Goal: Task Accomplishment & Management: Manage account settings

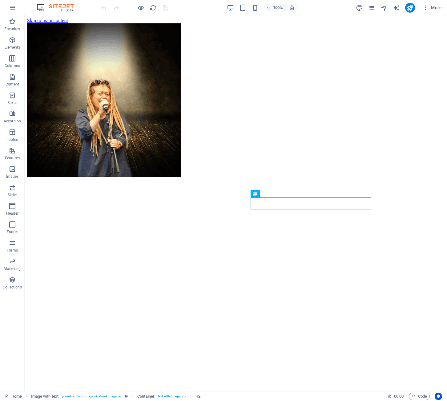
scroll to position [228, 0]
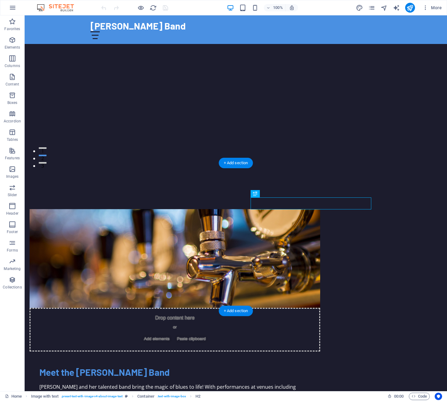
click at [162, 247] on figure at bounding box center [175, 258] width 291 height 99
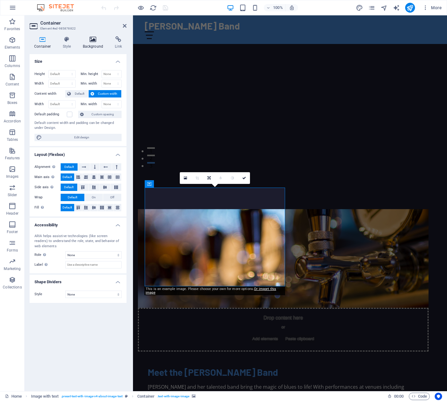
click at [94, 39] on icon at bounding box center [93, 39] width 30 height 6
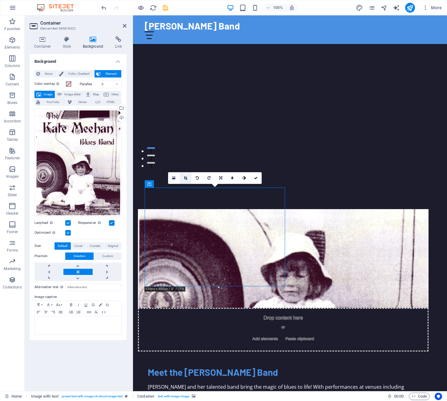
click at [186, 178] on icon at bounding box center [185, 178] width 3 height 4
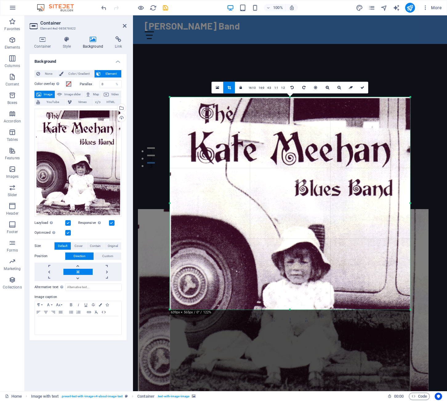
drag, startPoint x: 299, startPoint y: 355, endPoint x: 292, endPoint y: 266, distance: 88.6
click at [292, 266] on div "180 170 160 150 140 130 120 110 100 90 80 70 60 50 40 30 20 10 0 -10 -20 -30 -4…" at bounding box center [290, 203] width 240 height 213
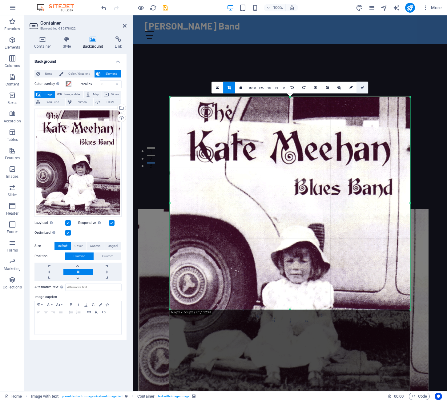
click at [364, 87] on icon at bounding box center [362, 88] width 4 height 4
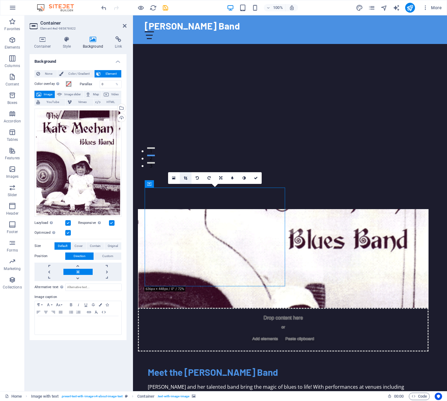
click at [186, 178] on icon at bounding box center [185, 178] width 3 height 4
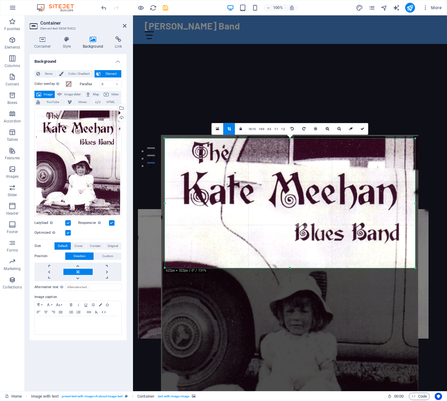
drag, startPoint x: 295, startPoint y: 315, endPoint x: 286, endPoint y: 223, distance: 91.9
click at [286, 223] on div "180 170 160 150 140 130 120 110 100 90 80 70 60 50 40 30 20 10 0 -10 -20 -30 -4…" at bounding box center [290, 204] width 250 height 130
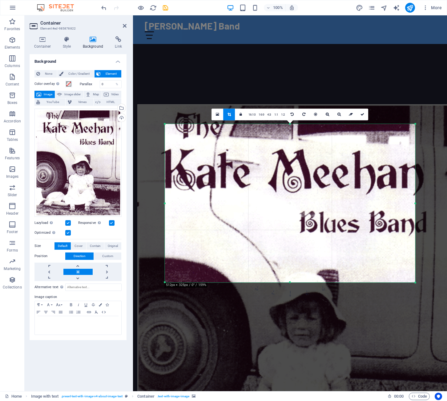
drag, startPoint x: 288, startPoint y: 269, endPoint x: 293, endPoint y: 298, distance: 29.4
click at [293, 283] on div "180 170 160 150 140 130 120 110 100 90 80 70 60 50 40 30 20 10 0 -10 -20 -30 -4…" at bounding box center [290, 203] width 250 height 159
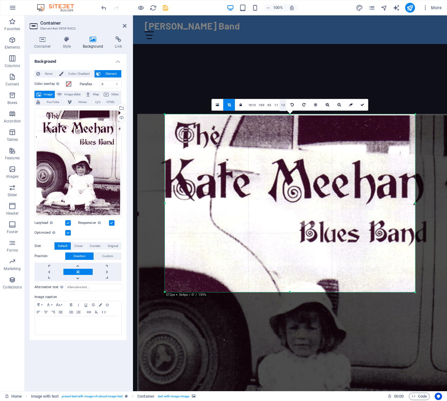
drag, startPoint x: 289, startPoint y: 125, endPoint x: 281, endPoint y: 105, distance: 21.0
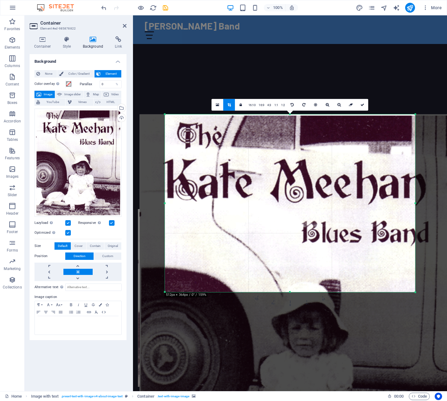
click at [415, 204] on div "180 170 160 150 140 130 120 110 100 90 80 70 60 50 40 30 20 10 0 -10 -20 -30 -4…" at bounding box center [290, 204] width 250 height 178
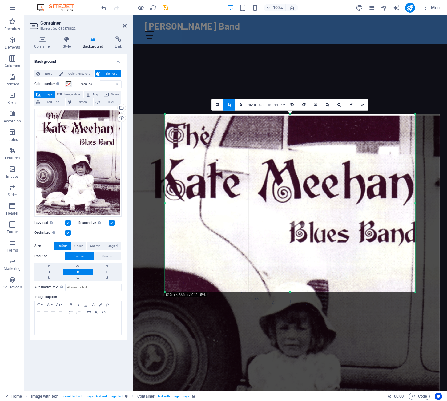
drag, startPoint x: 403, startPoint y: 206, endPoint x: 391, endPoint y: 206, distance: 12.3
click at [391, 206] on div at bounding box center [283, 310] width 312 height 391
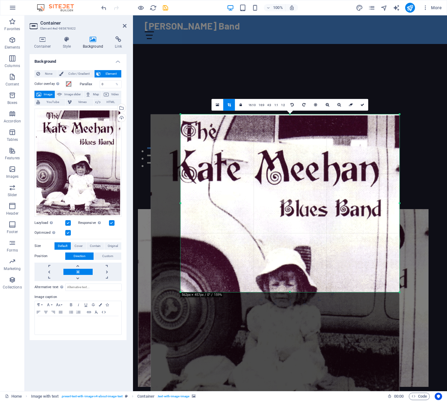
drag, startPoint x: 415, startPoint y: 205, endPoint x: 383, endPoint y: 203, distance: 31.5
click at [383, 203] on div "180 170 160 150 140 130 120 110 100 90 80 70 60 50 40 30 20 10 0 -10 -20 -30 -4…" at bounding box center [290, 204] width 219 height 178
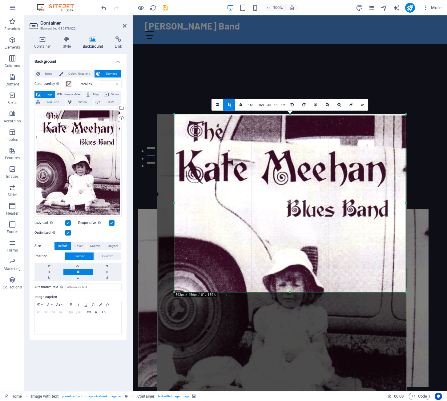
drag, startPoint x: 182, startPoint y: 205, endPoint x: 169, endPoint y: 205, distance: 12.6
click at [175, 205] on div "180 170 160 150 140 130 120 110 100 90 80 70 60 50 40 30 20 10 0 -10 -20 -30 -4…" at bounding box center [290, 204] width 231 height 178
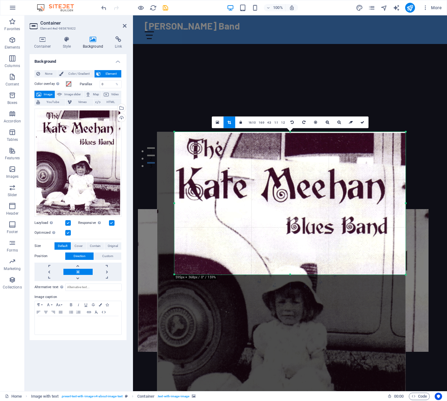
drag, startPoint x: 291, startPoint y: 293, endPoint x: 288, endPoint y: 258, distance: 35.2
click at [288, 258] on div "180 170 160 150 140 130 120 110 100 90 80 70 60 50 40 30 20 10 0 -10 -20 -30 -4…" at bounding box center [290, 203] width 231 height 143
click at [361, 123] on icon at bounding box center [362, 123] width 4 height 4
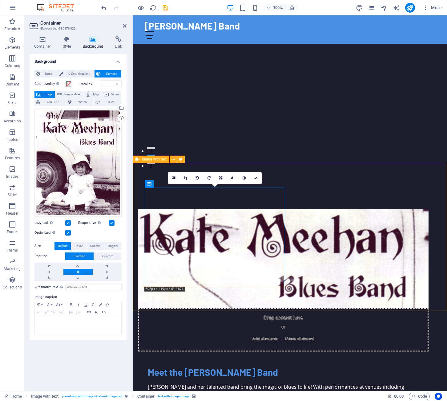
click at [206, 254] on figure at bounding box center [283, 258] width 291 height 99
click at [188, 179] on link at bounding box center [186, 178] width 12 height 12
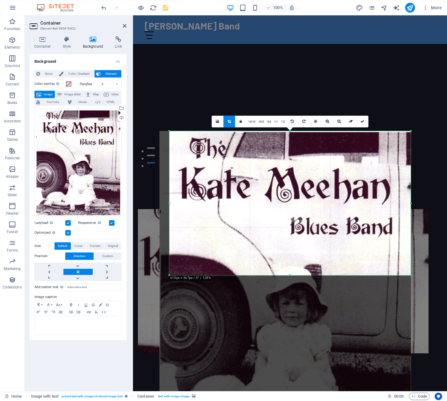
drag, startPoint x: 174, startPoint y: 203, endPoint x: 166, endPoint y: 203, distance: 7.4
click at [169, 203] on div "180 170 160 150 140 130 120 110 100 90 80 70 60 50 40 30 20 10 0 -10 -20 -30 -4…" at bounding box center [289, 203] width 241 height 144
click at [361, 120] on icon at bounding box center [362, 122] width 4 height 4
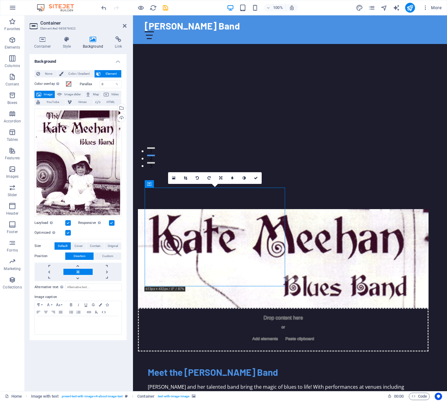
click at [215, 242] on figure at bounding box center [283, 258] width 291 height 99
click at [185, 179] on icon at bounding box center [185, 178] width 3 height 4
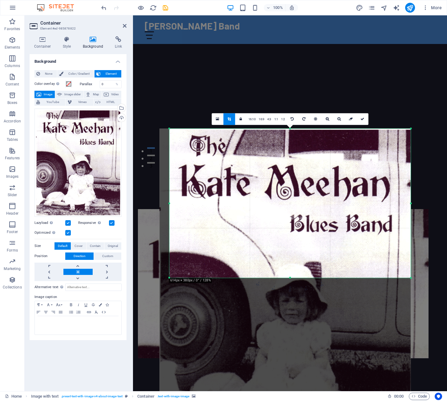
drag, startPoint x: 171, startPoint y: 276, endPoint x: 171, endPoint y: 281, distance: 4.9
click at [171, 278] on div "180 170 160 150 140 130 120 110 100 90 80 70 60 50 40 30 20 10 0 -10 -20 -30 -4…" at bounding box center [289, 203] width 241 height 149
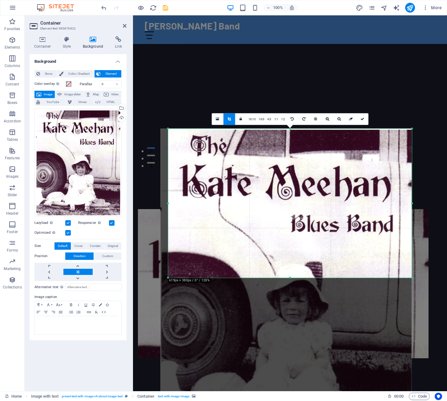
click at [168, 204] on div at bounding box center [168, 203] width 2 height 149
click at [360, 120] on link at bounding box center [363, 119] width 12 height 12
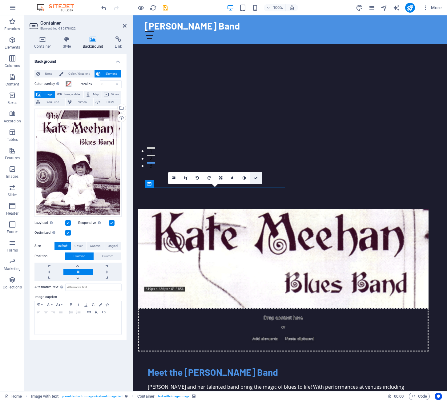
click at [256, 178] on icon at bounding box center [256, 178] width 4 height 4
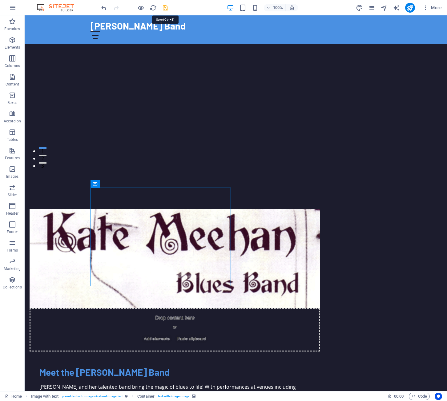
click at [165, 7] on icon "save" at bounding box center [165, 7] width 7 height 7
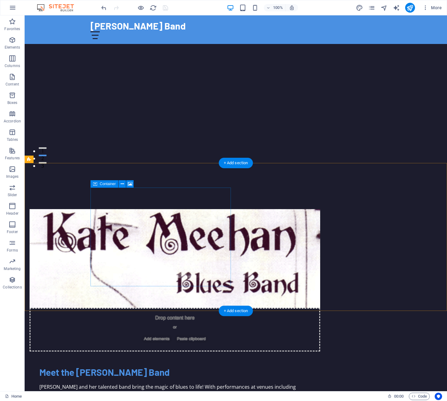
click at [166, 308] on div "Drop content here or Add elements Paste clipboard" at bounding box center [175, 330] width 291 height 44
click at [161, 308] on div "Drop content here or Add elements Paste clipboard" at bounding box center [175, 330] width 291 height 44
click at [175, 335] on span "Paste clipboard" at bounding box center [192, 339] width 34 height 9
click at [141, 252] on figure at bounding box center [175, 258] width 291 height 99
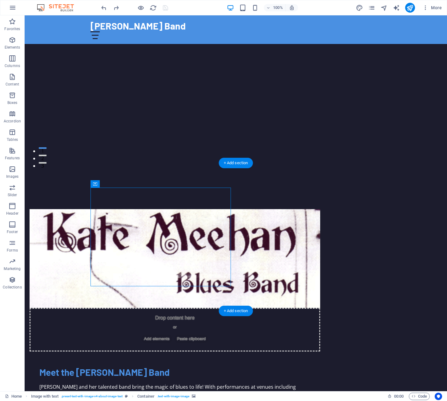
click at [141, 252] on figure at bounding box center [175, 258] width 291 height 99
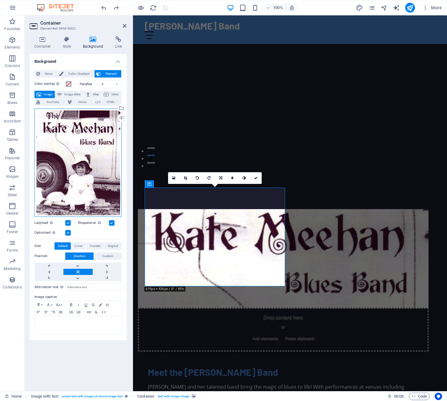
click at [78, 162] on div "Drag files here, click to choose files or select files from Files or our free s…" at bounding box center [77, 163] width 87 height 108
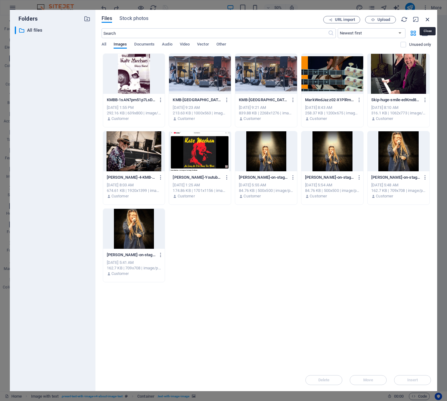
click at [428, 20] on icon "button" at bounding box center [427, 19] width 7 height 7
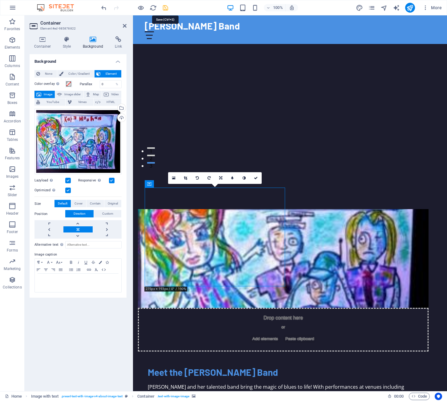
click at [165, 7] on icon "save" at bounding box center [165, 7] width 7 height 7
checkbox input "false"
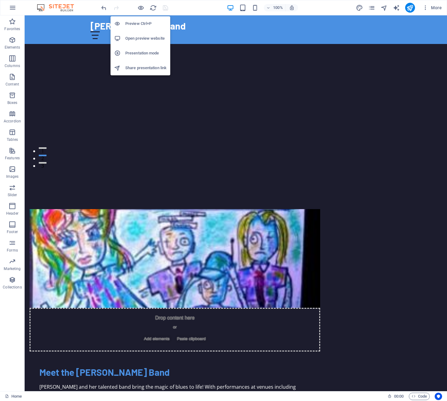
click at [147, 38] on h6 "Open preview website" at bounding box center [145, 38] width 41 height 7
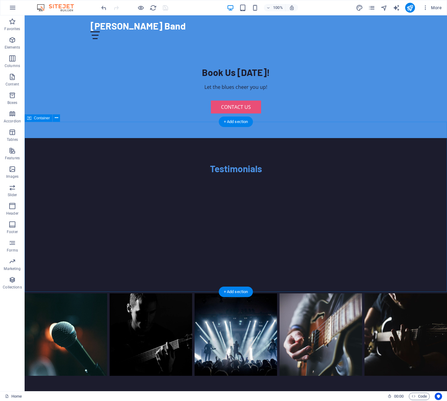
scroll to position [903, 0]
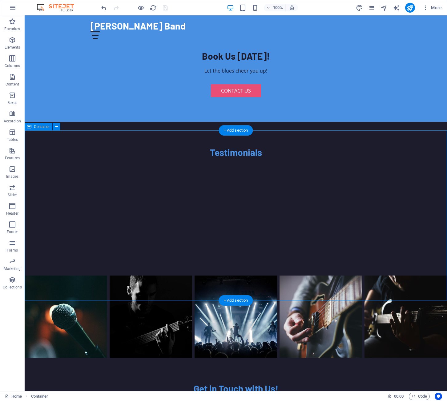
scroll to position [902, 0]
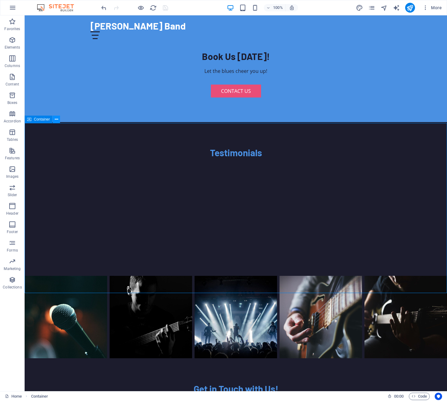
click at [56, 119] on icon at bounding box center [56, 119] width 3 height 6
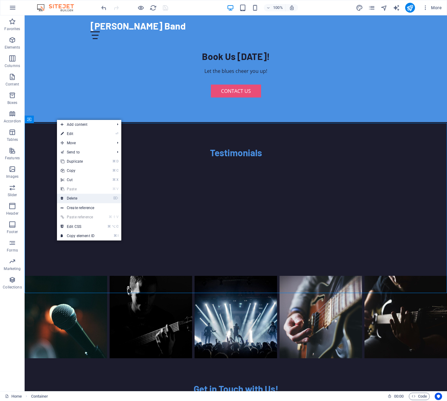
click at [75, 197] on link "⌦ Delete" at bounding box center [77, 198] width 41 height 9
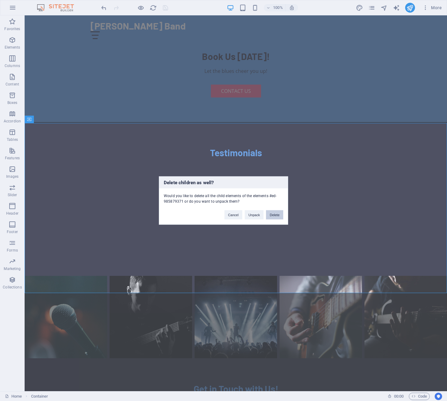
click at [273, 215] on button "Delete" at bounding box center [274, 215] width 17 height 9
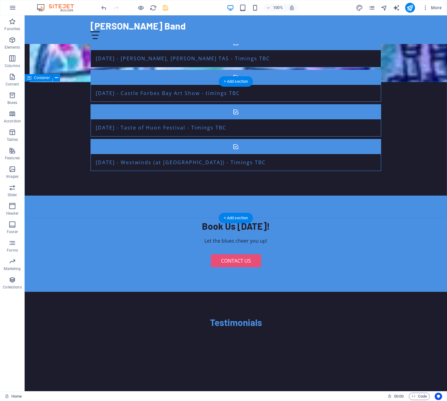
scroll to position [731, 0]
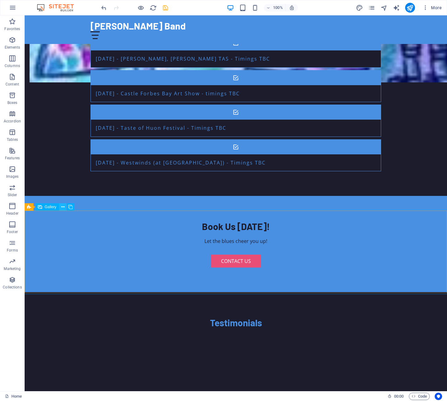
click at [63, 207] on icon at bounding box center [62, 207] width 3 height 6
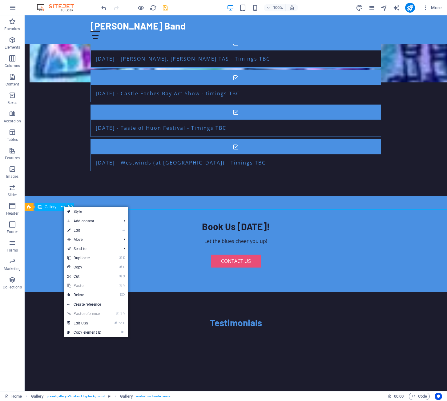
click at [47, 208] on span "Gallery" at bounding box center [51, 207] width 12 height 4
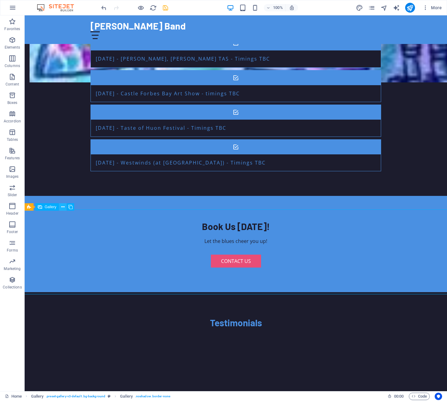
click at [64, 207] on icon at bounding box center [62, 207] width 3 height 6
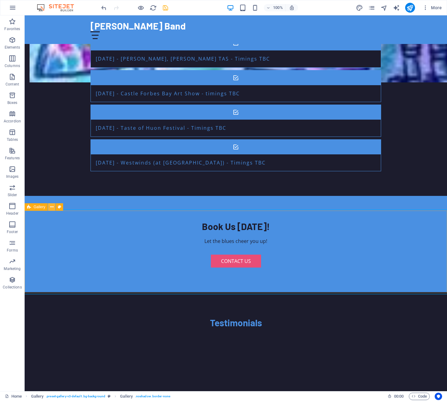
click at [51, 207] on icon at bounding box center [51, 207] width 3 height 6
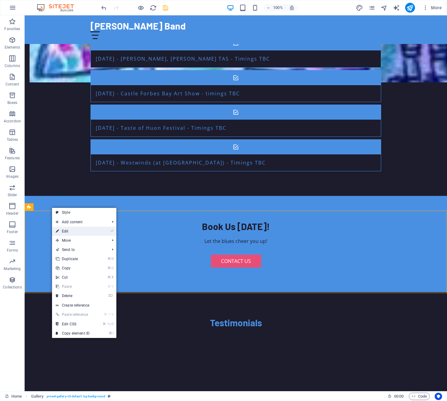
click at [70, 231] on link "⏎ Edit" at bounding box center [72, 231] width 41 height 9
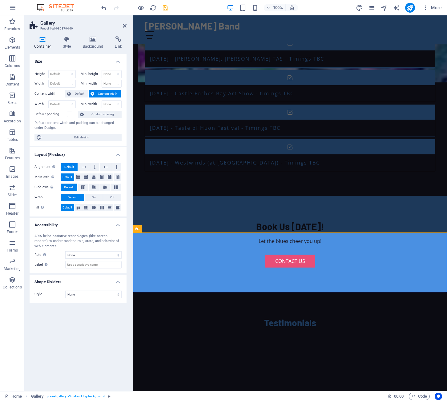
scroll to position [710, 0]
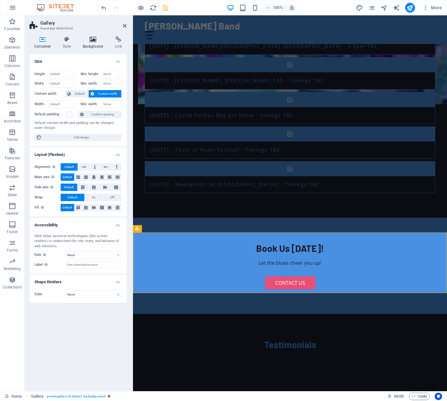
click at [94, 40] on icon at bounding box center [93, 39] width 30 height 6
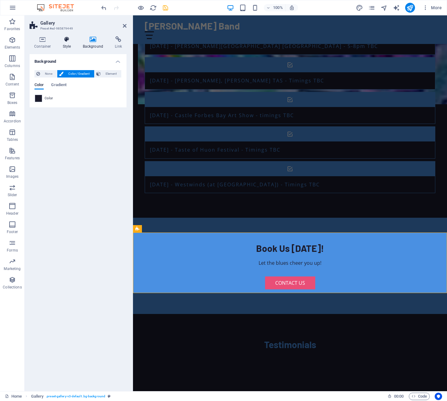
click at [68, 39] on icon at bounding box center [67, 39] width 18 height 6
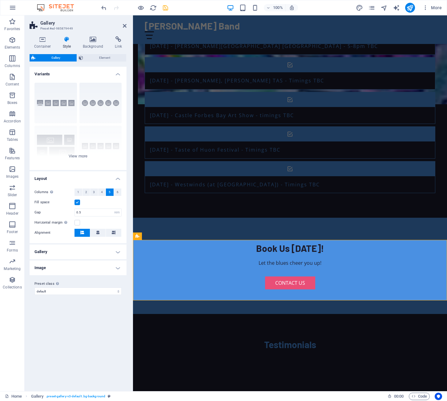
click at [96, 251] on h4 "Gallery" at bounding box center [78, 252] width 97 height 15
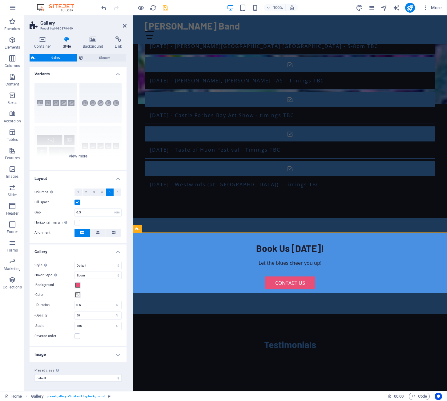
scroll to position [0, 0]
click at [96, 252] on h4 "Gallery" at bounding box center [78, 249] width 97 height 11
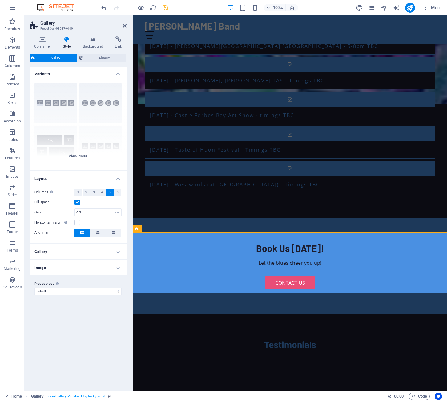
click at [81, 268] on h4 "Image" at bounding box center [78, 268] width 97 height 15
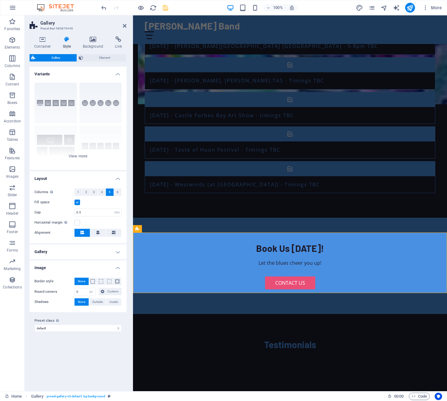
click at [76, 251] on h4 "Gallery" at bounding box center [78, 252] width 97 height 15
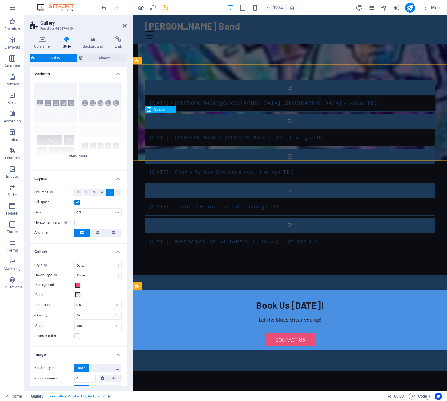
scroll to position [652, 0]
click at [217, 275] on div "Book Us Today! Let the blues cheer you up! Contact Us" at bounding box center [290, 323] width 314 height 96
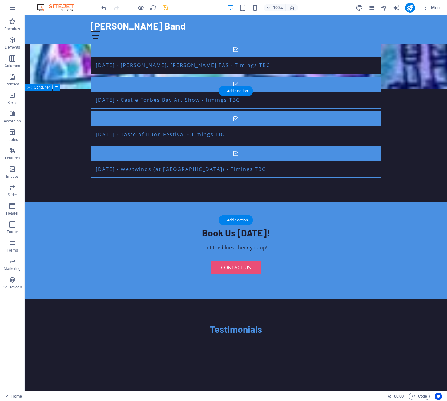
scroll to position [731, 0]
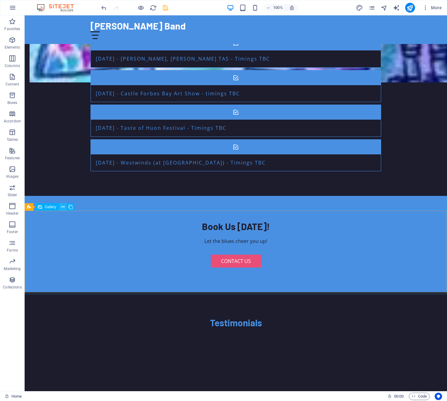
click at [63, 207] on icon at bounding box center [62, 207] width 3 height 6
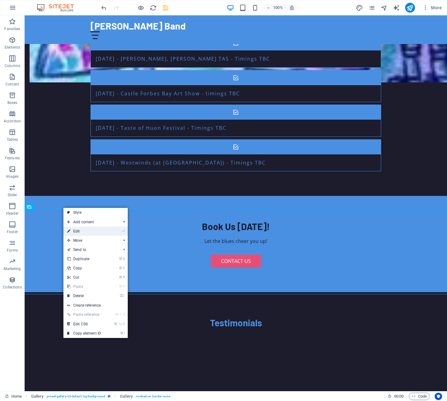
click at [81, 231] on link "⏎ Edit" at bounding box center [83, 231] width 41 height 9
select select "px"
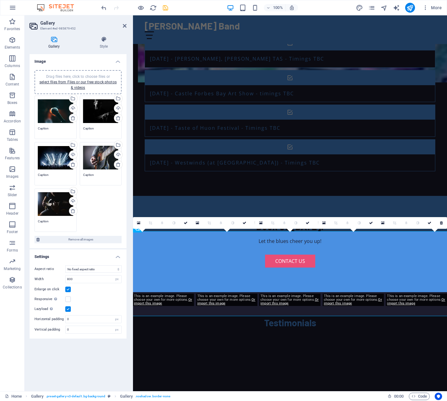
scroll to position [710, 0]
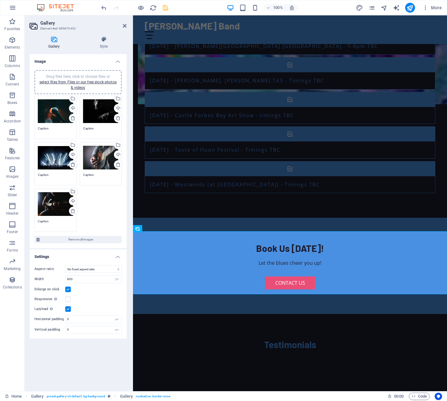
click at [72, 164] on icon at bounding box center [72, 164] width 5 height 5
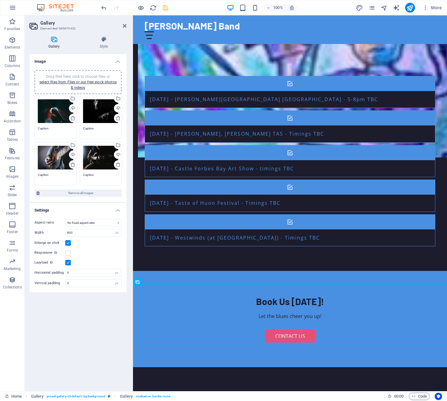
click at [106, 187] on div "Drag files here, click to choose files or select files from Files or our free s…" at bounding box center [78, 133] width 97 height 137
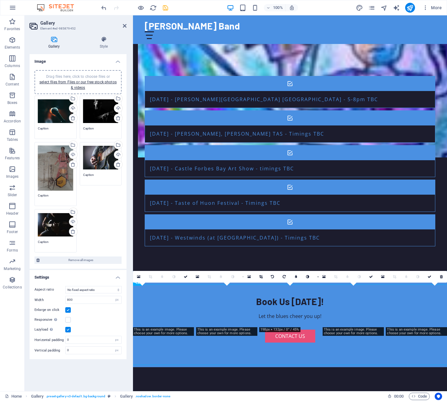
click at [57, 168] on div "Drag files here, click to choose files or select files from Files or our free s…" at bounding box center [55, 168] width 35 height 45
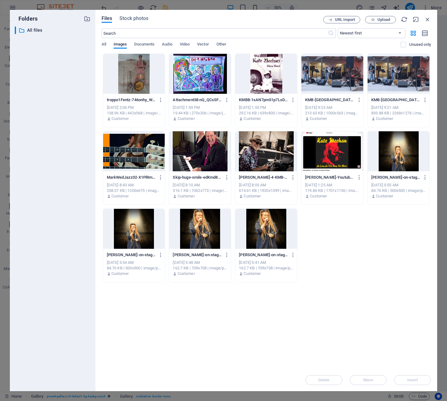
click at [128, 81] on div at bounding box center [134, 74] width 62 height 40
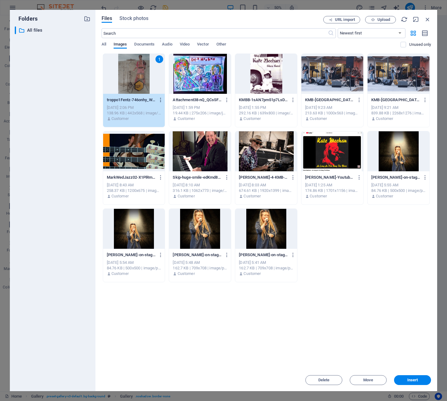
click at [160, 100] on icon "button" at bounding box center [161, 100] width 6 height 6
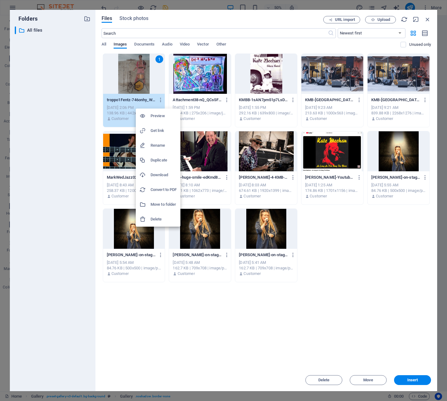
click at [110, 72] on div at bounding box center [223, 200] width 447 height 401
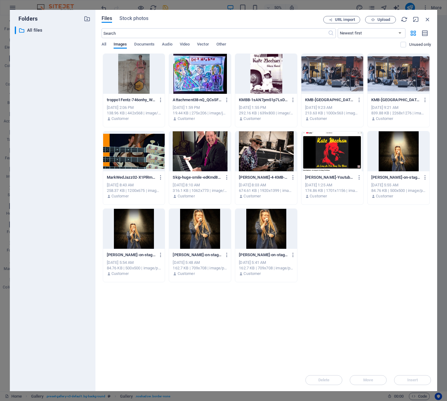
click at [131, 76] on div at bounding box center [134, 74] width 62 height 40
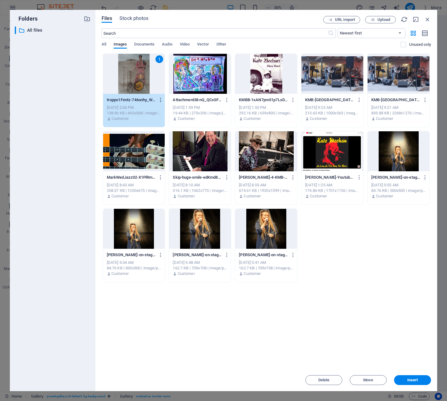
click at [159, 99] on icon "button" at bounding box center [161, 100] width 6 height 6
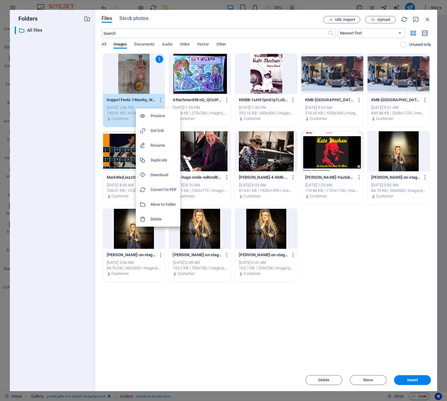
click at [157, 218] on h6 "Delete" at bounding box center [164, 219] width 26 height 7
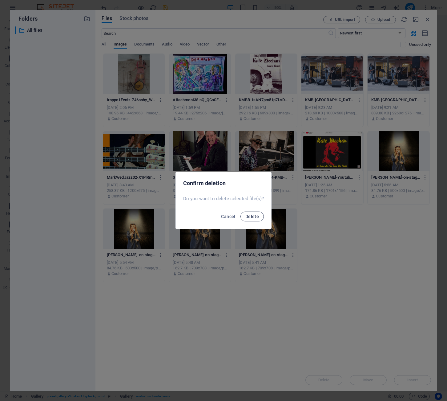
click at [246, 217] on span "Delete" at bounding box center [252, 216] width 14 height 5
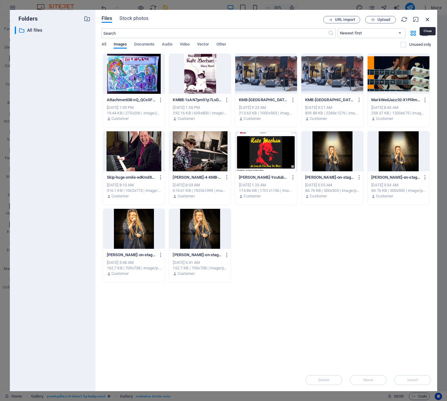
click at [427, 20] on icon "button" at bounding box center [427, 19] width 7 height 7
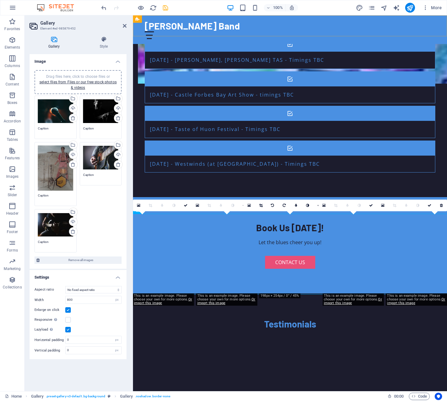
scroll to position [735, 0]
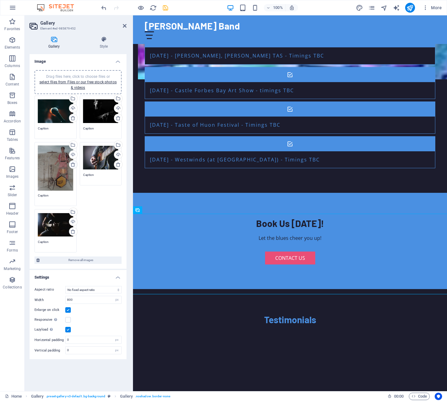
click at [72, 164] on icon at bounding box center [72, 164] width 5 height 5
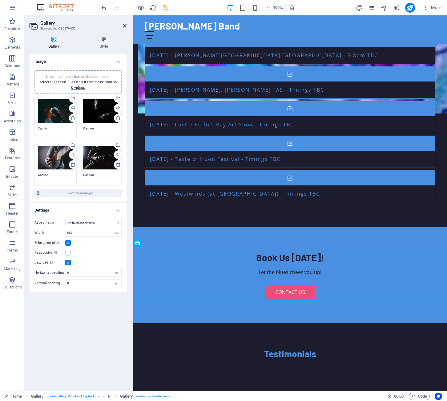
scroll to position [700, 0]
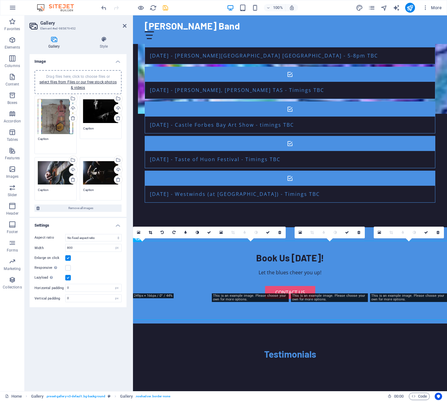
drag, startPoint x: 50, startPoint y: 139, endPoint x: 37, endPoint y: 139, distance: 13.2
type textarea "C"
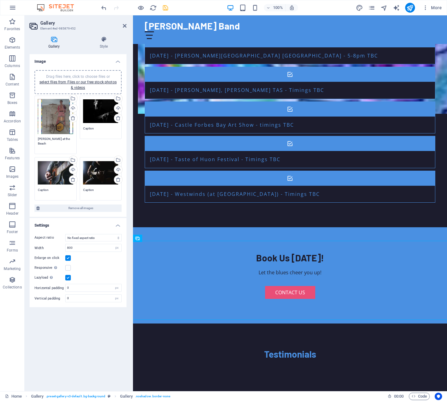
type textarea "Fentz at the Beach"
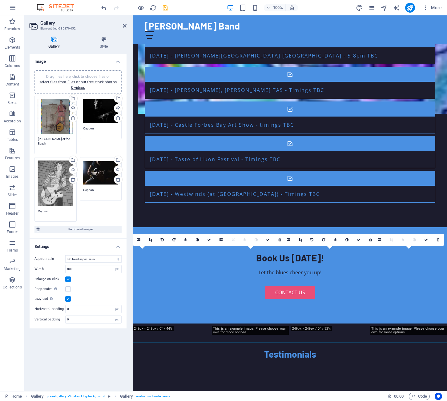
click at [50, 211] on textarea "Caption" at bounding box center [55, 213] width 35 height 9
drag, startPoint x: 52, startPoint y: 207, endPoint x: 37, endPoint y: 206, distance: 14.5
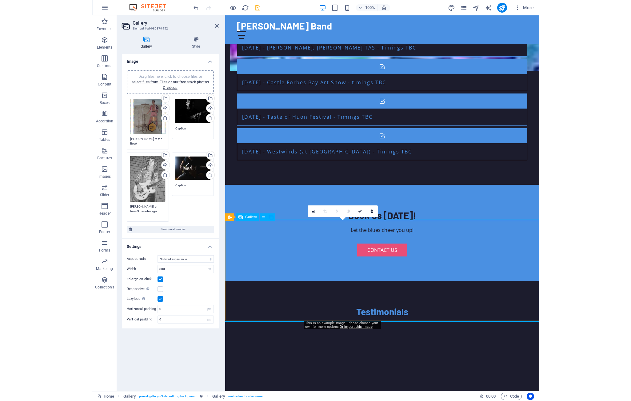
scroll to position [749, 0]
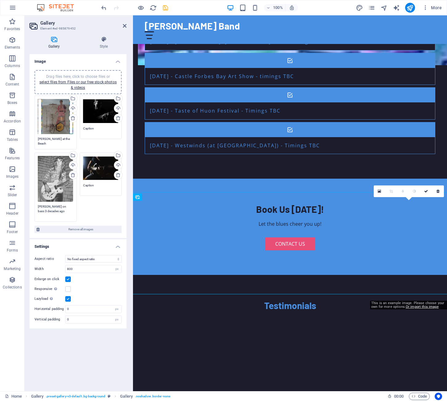
type textarea "Mark on bass 3 decades ago"
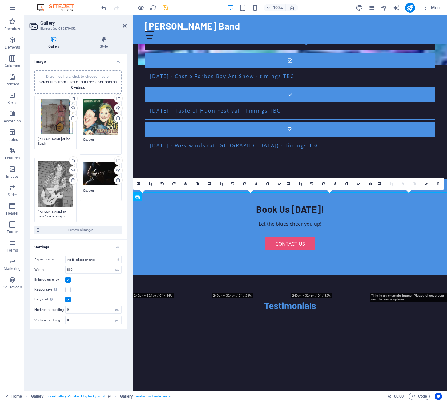
drag, startPoint x: 94, startPoint y: 139, endPoint x: 83, endPoint y: 138, distance: 10.8
click at [83, 138] on textarea "Caption" at bounding box center [100, 144] width 35 height 14
type textarea "Kate n Skip some time ago"
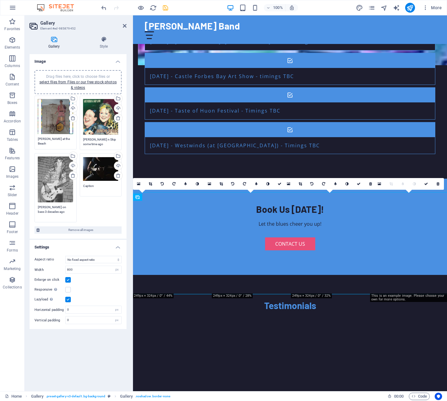
click at [50, 212] on textarea "Mark on bass 3 decades ago" at bounding box center [55, 212] width 35 height 14
click at [46, 208] on textarea "Mark onbass 3 decades ago" at bounding box center [55, 212] width 35 height 14
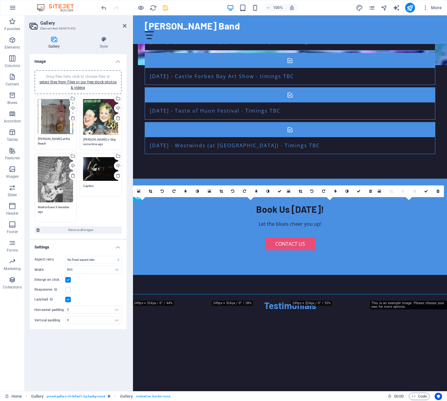
type textarea "Markonbass 3 decades ago"
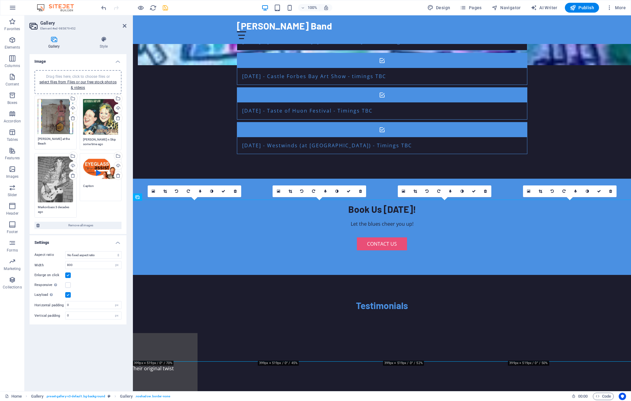
click at [90, 187] on textarea "Caption" at bounding box center [100, 191] width 35 height 14
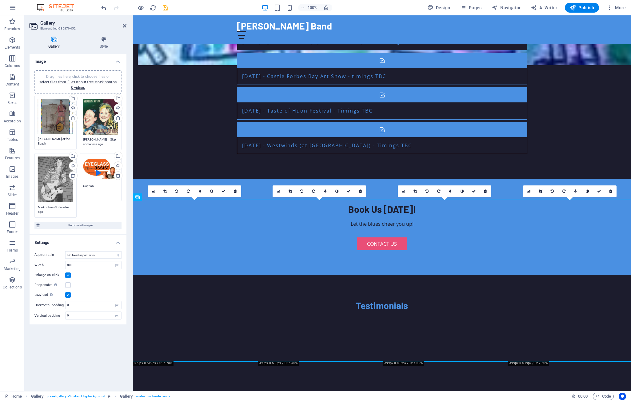
drag, startPoint x: 95, startPoint y: 187, endPoint x: 83, endPoint y: 186, distance: 12.0
click at [83, 186] on textarea "Caption" at bounding box center [100, 191] width 35 height 14
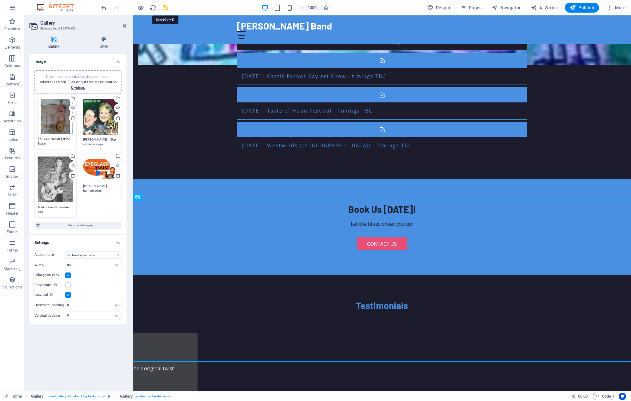
type textarea "Paul Tudor-Stack humanitarian."
click at [164, 7] on icon "save" at bounding box center [165, 7] width 7 height 7
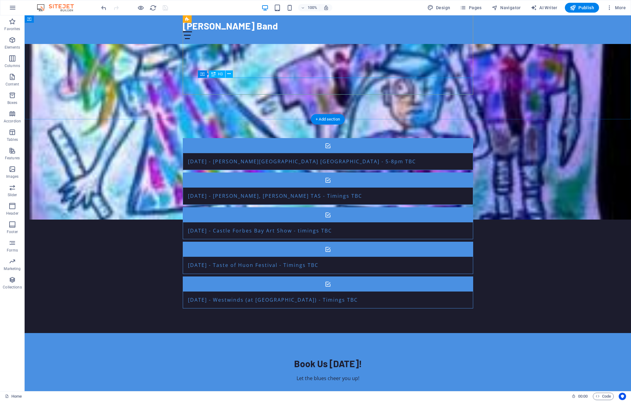
scroll to position [593, 0]
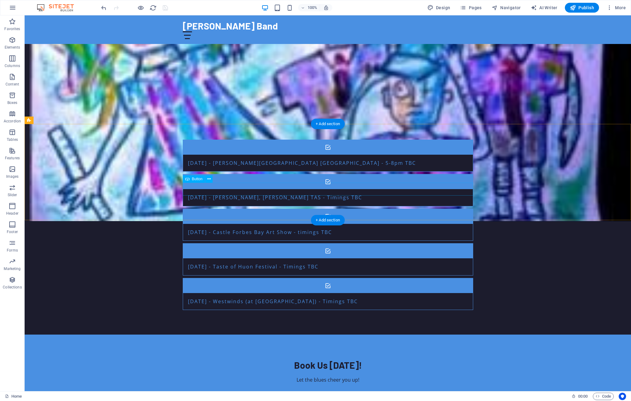
click at [330, 394] on div "Contact Us" at bounding box center [328, 400] width 291 height 13
click at [11, 244] on icon "button" at bounding box center [12, 242] width 7 height 7
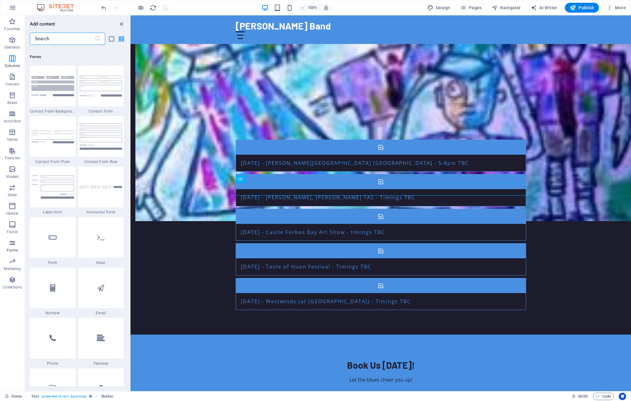
scroll to position [4494, 0]
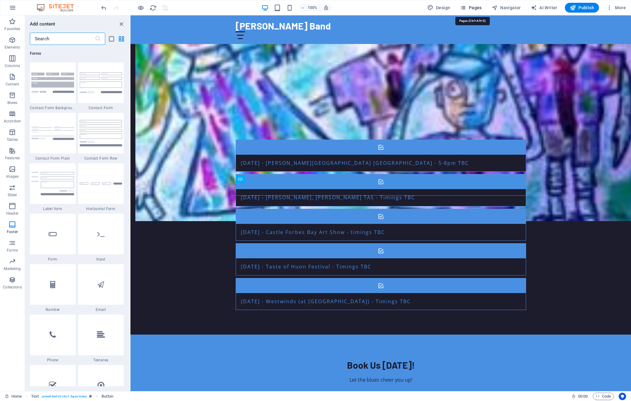
click at [447, 7] on span "Pages" at bounding box center [471, 8] width 22 height 6
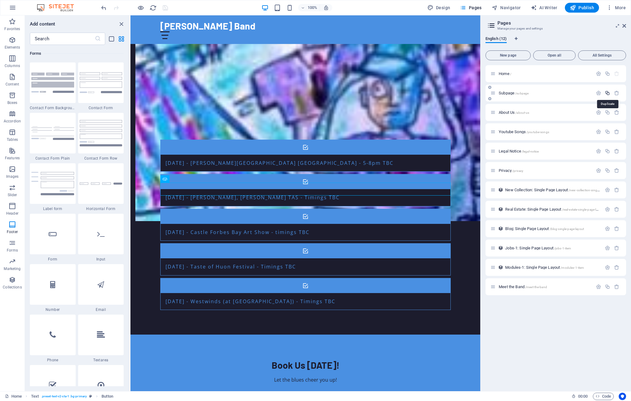
click at [447, 94] on icon "button" at bounding box center [607, 93] width 5 height 5
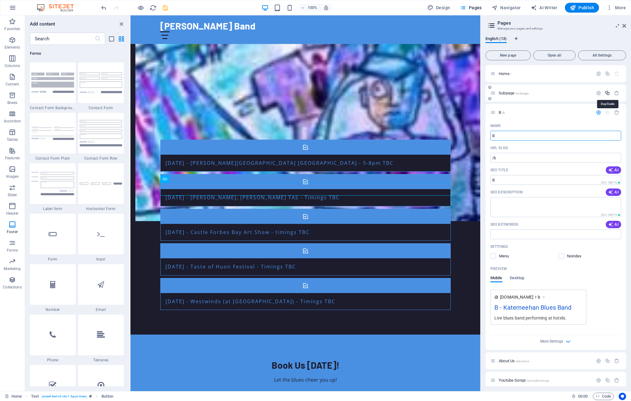
type input "Bo"
type input "/b"
type input "B"
type input "Book"
type input "/book"
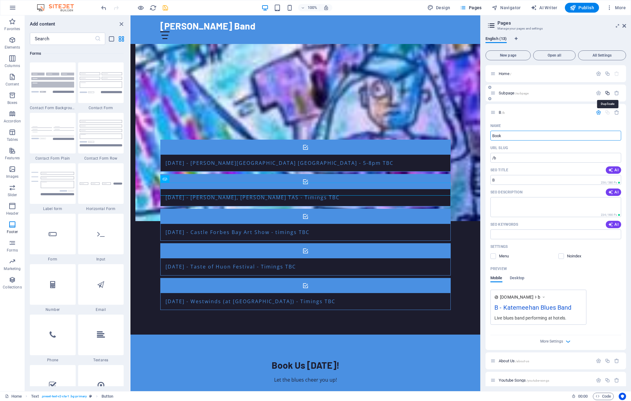
type input "Book"
type input "Book Us"
type input "/book-u"
type input "Book U"
type input "Book Us"
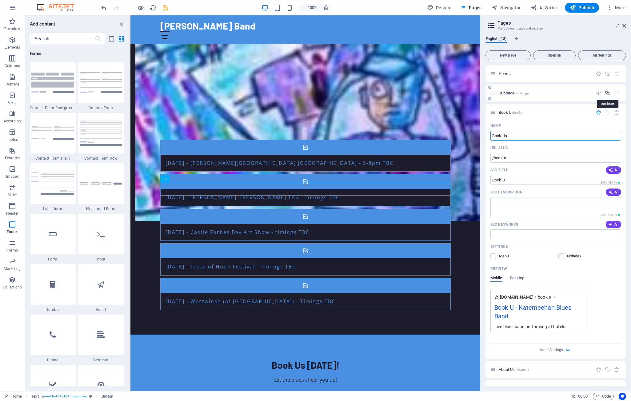
type input "/book-us"
type input "Book Us"
type input "Book Us for a gig"
type input "/book-us-for-a-gig"
type input "Book Us for a gig"
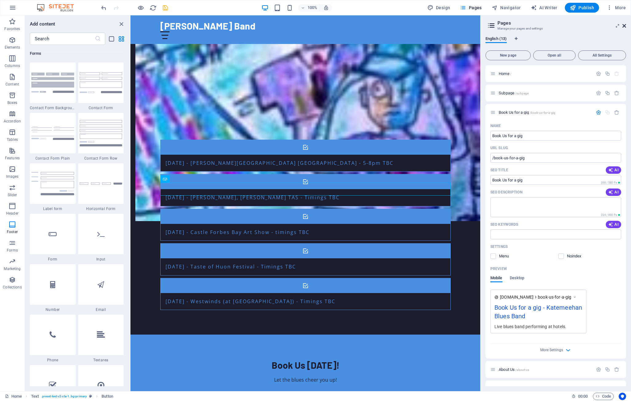
click at [447, 26] on icon at bounding box center [625, 25] width 4 height 5
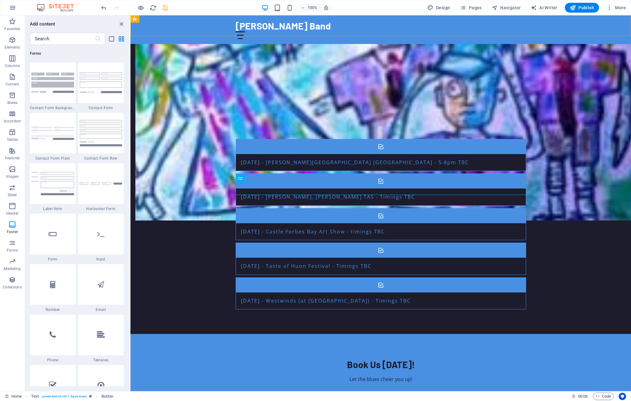
scroll to position [592, 0]
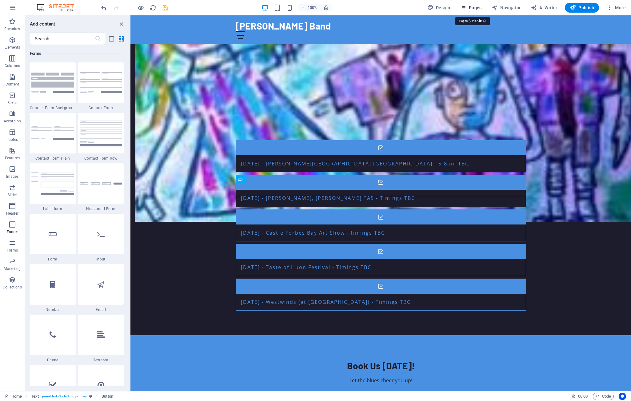
click at [447, 8] on span "Pages" at bounding box center [471, 8] width 22 height 6
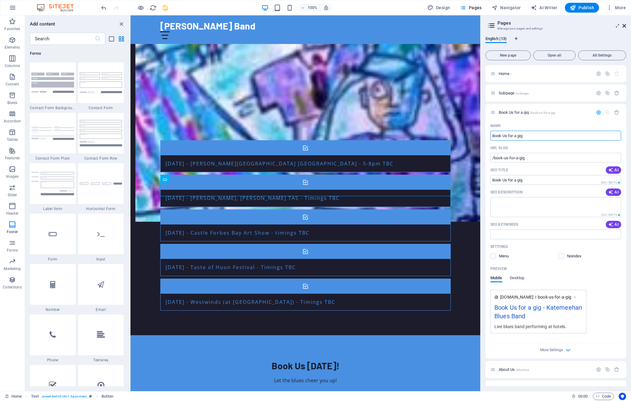
click at [447, 25] on icon at bounding box center [625, 25] width 4 height 5
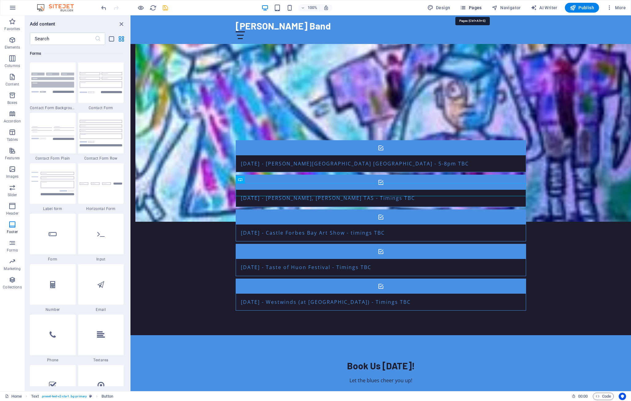
click at [447, 7] on span "Pages" at bounding box center [471, 8] width 22 height 6
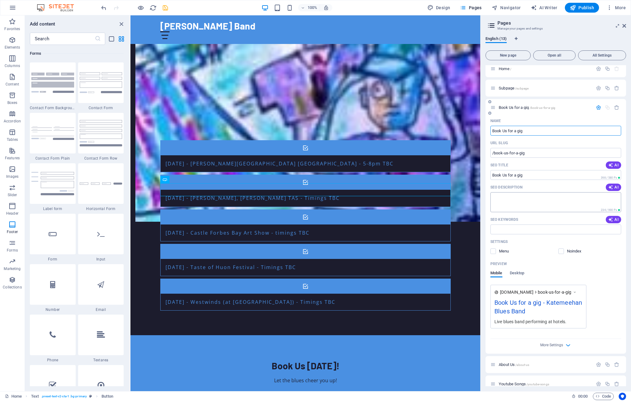
scroll to position [0, 0]
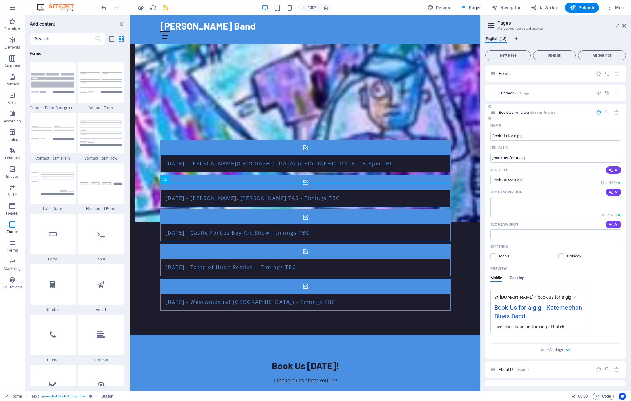
click at [447, 119] on div "Book Us for a gig /book-us-for-a-gig" at bounding box center [556, 112] width 141 height 17
drag, startPoint x: 528, startPoint y: 138, endPoint x: 510, endPoint y: 137, distance: 18.5
click at [447, 137] on input "Book Us for a gig" at bounding box center [556, 136] width 131 height 10
click at [447, 136] on input "Book Us for a gig" at bounding box center [556, 136] width 131 height 10
type input "Book Us"
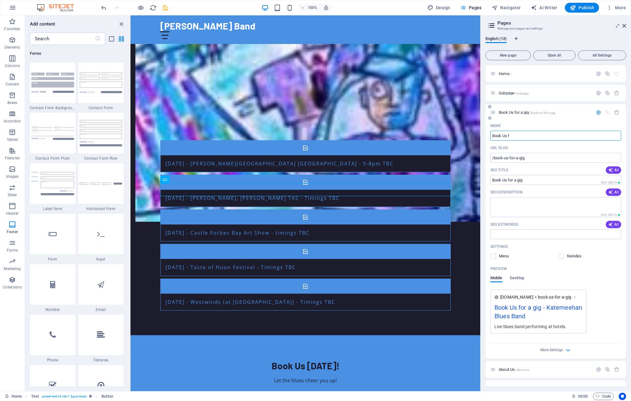
type input "/book-us-f"
type input "Book Us f"
type input "Book Us"
type input "/book-us"
type input "Book Us"
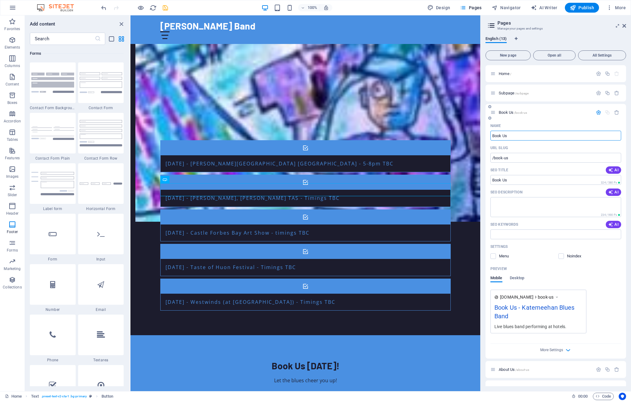
type input "Book UsT"
type input "Book Us"
type input "Book UsToday"
type input "/book-ustoday"
type input "Book UsToday"
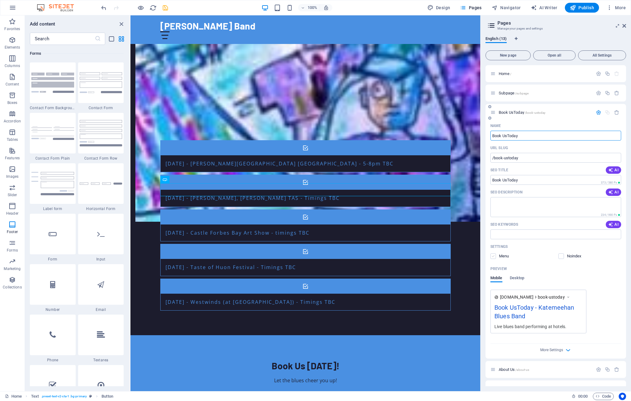
click at [447, 257] on label at bounding box center [494, 257] width 6 height 6
click at [0, 0] on input "checkbox" at bounding box center [0, 0] width 0 height 0
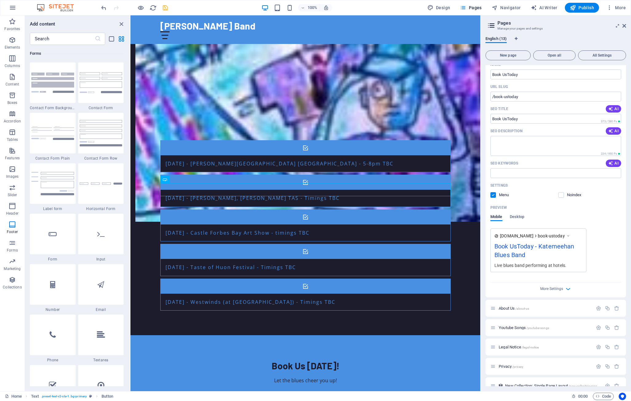
scroll to position [67, 0]
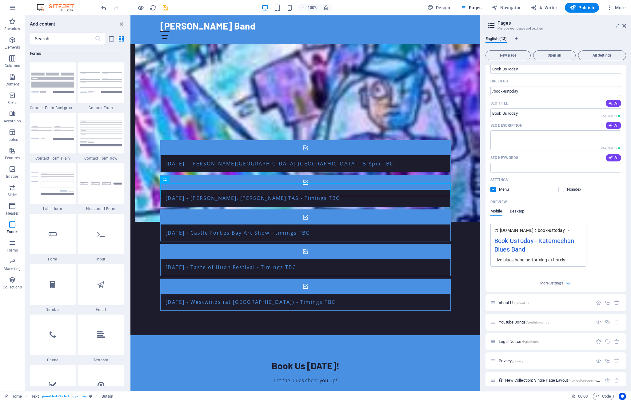
click at [447, 213] on span "Desktop" at bounding box center [517, 212] width 15 height 9
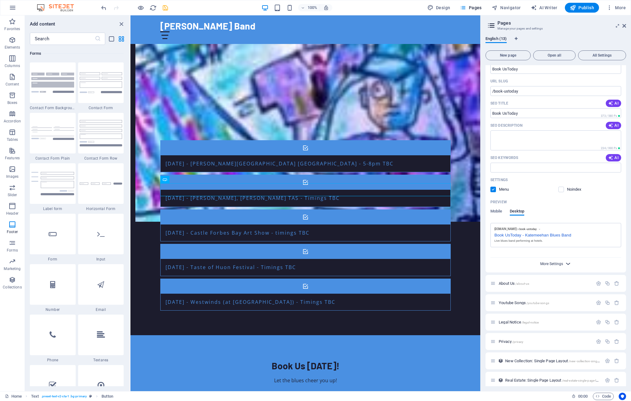
click at [447, 264] on span "More Settings" at bounding box center [552, 264] width 23 height 4
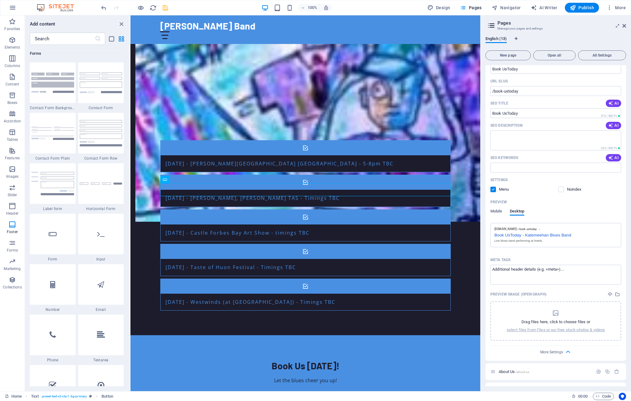
scroll to position [0, 0]
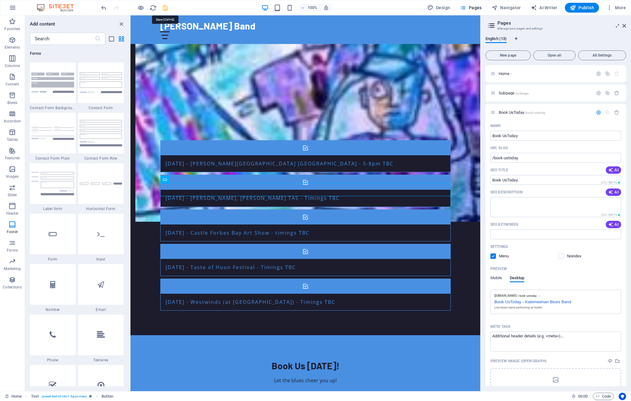
click at [166, 8] on icon "save" at bounding box center [165, 7] width 7 height 7
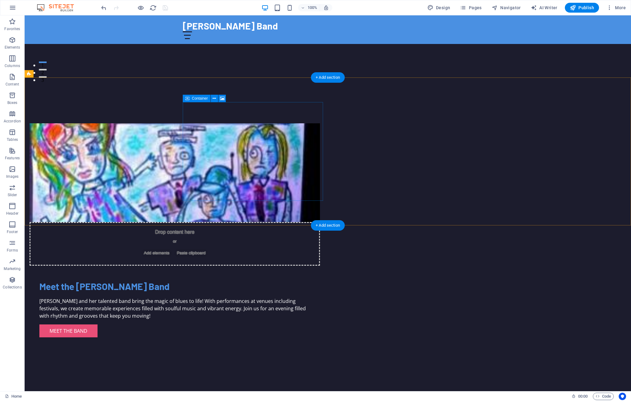
scroll to position [314, 0]
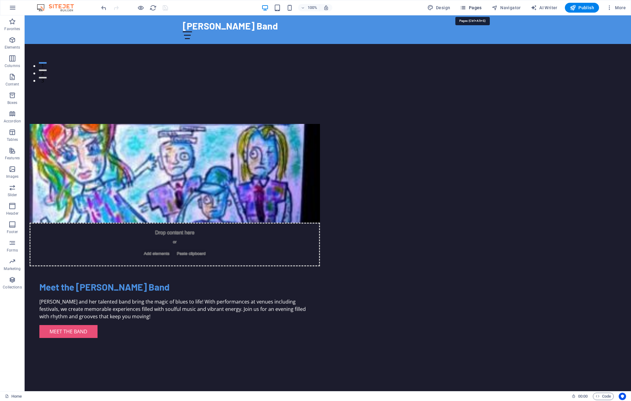
click at [447, 7] on span "Pages" at bounding box center [471, 8] width 22 height 6
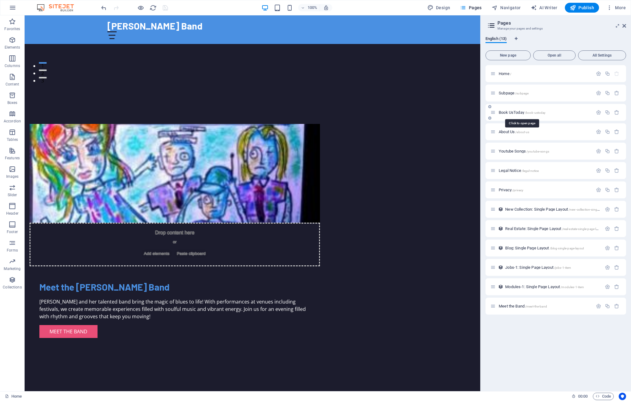
click at [447, 112] on span "Book UsToday /book-ustoday" at bounding box center [522, 112] width 47 height 5
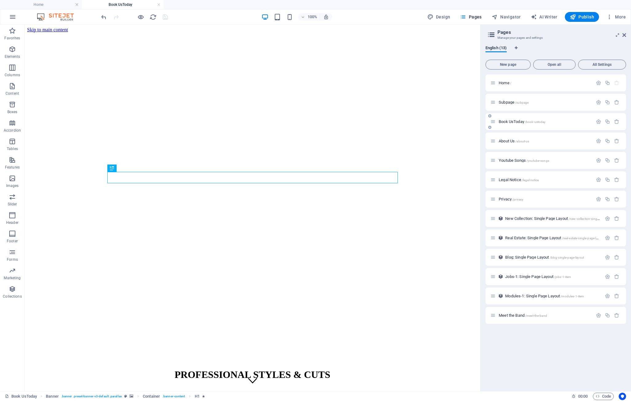
scroll to position [0, 0]
click at [214, 363] on div "PROFESSIONAL STYLES & CUTS 0418 125 780 |" at bounding box center [252, 387] width 451 height 48
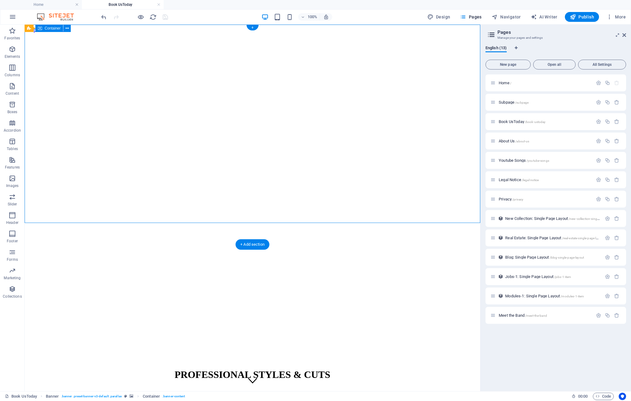
click at [214, 363] on div "PROFESSIONAL STYLES & CUTS 0418 125 780 |" at bounding box center [252, 387] width 451 height 48
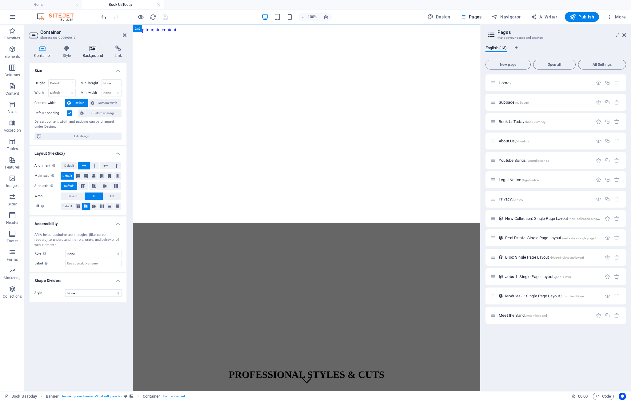
click at [94, 49] on icon at bounding box center [93, 49] width 30 height 6
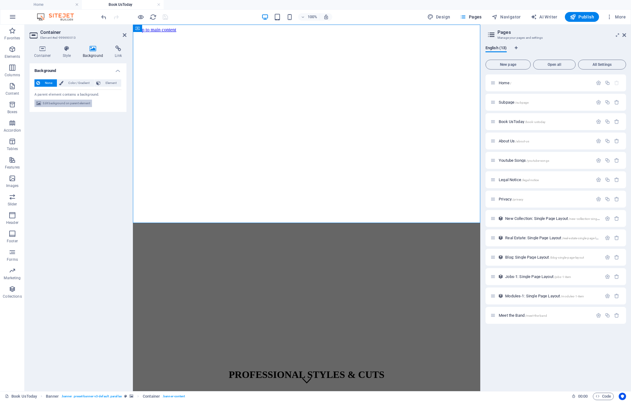
click at [74, 104] on span "Edit background on parent element" at bounding box center [66, 103] width 47 height 7
select select "%"
select select "px"
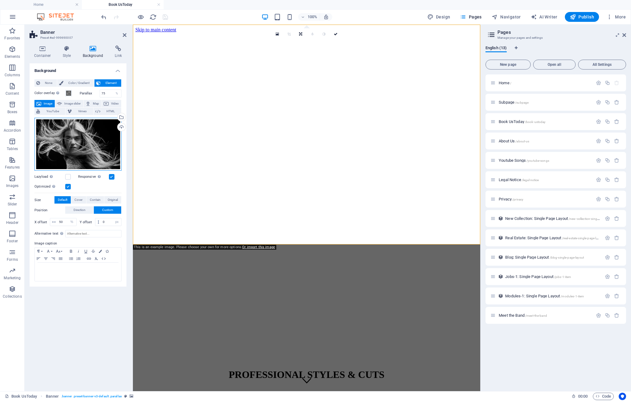
click at [83, 144] on div "Drag files here, click to choose files or select files from Files or our free s…" at bounding box center [77, 144] width 87 height 53
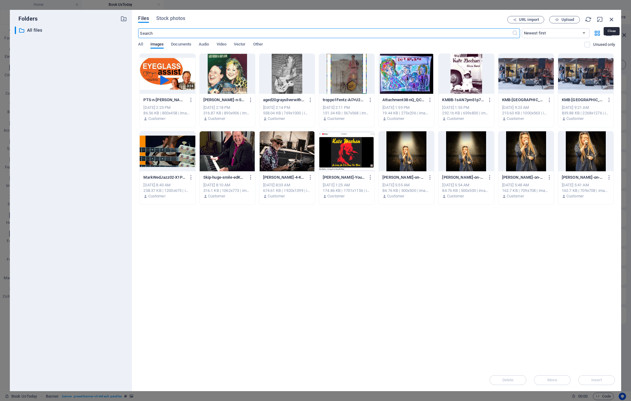
click at [447, 18] on icon "button" at bounding box center [612, 19] width 7 height 7
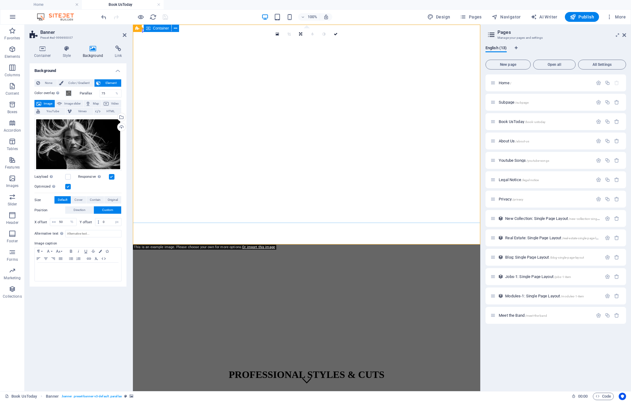
click at [207, 363] on div "PROFESSIONAL STYLES & CUTS 0418 125 780 |" at bounding box center [306, 387] width 343 height 48
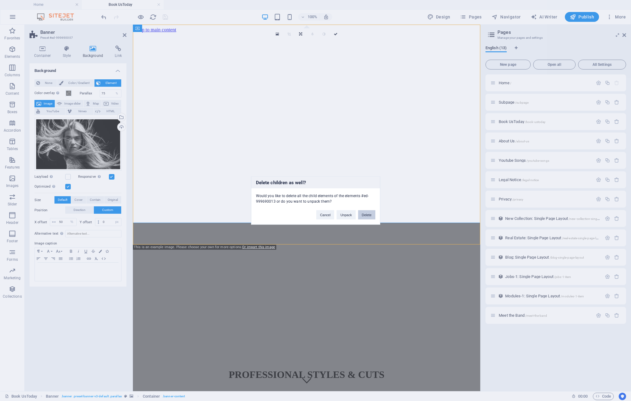
drag, startPoint x: 368, startPoint y: 214, endPoint x: 235, endPoint y: 189, distance: 135.2
click at [368, 214] on button "Delete" at bounding box center [366, 215] width 17 height 9
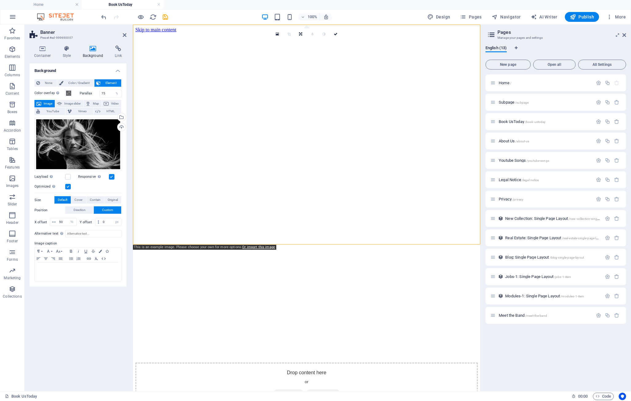
click at [268, 33] on figure at bounding box center [306, 33] width 343 height 0
click at [337, 34] on icon at bounding box center [336, 34] width 4 height 4
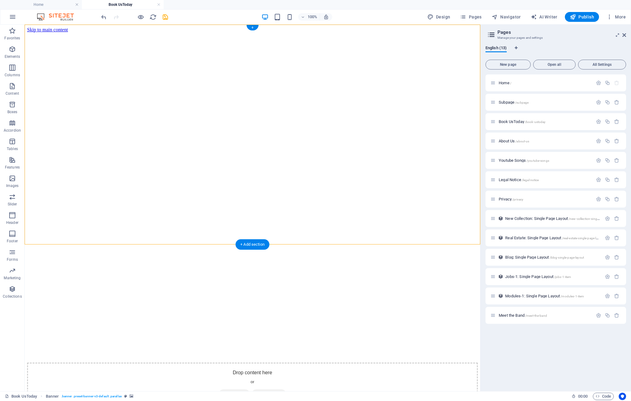
click at [246, 33] on figure at bounding box center [252, 33] width 451 height 0
select select "%"
select select "px"
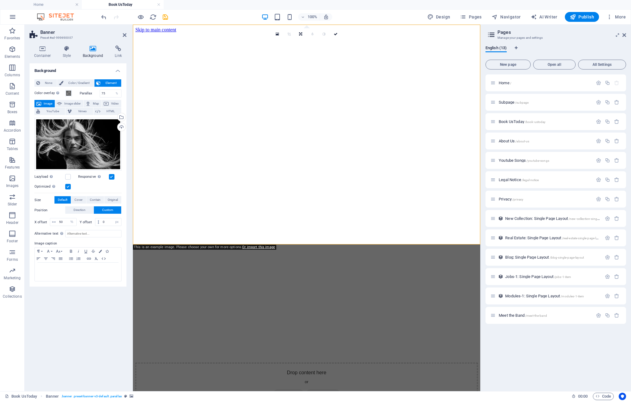
click at [261, 33] on figure at bounding box center [306, 33] width 343 height 0
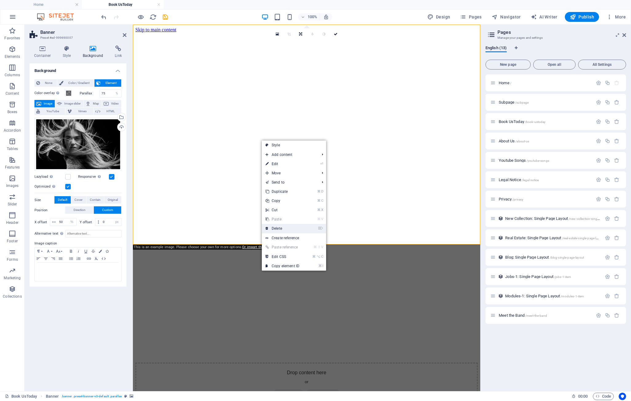
click at [280, 227] on link "⌦ Delete" at bounding box center [282, 228] width 41 height 9
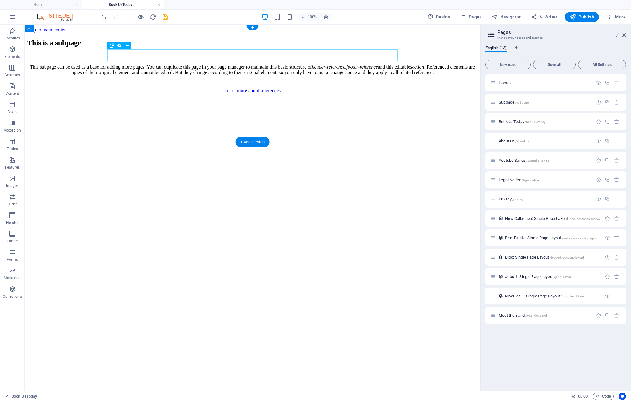
click at [217, 47] on div "This is a subpage" at bounding box center [252, 43] width 451 height 8
click at [219, 47] on div "This is a subpage" at bounding box center [252, 43] width 451 height 8
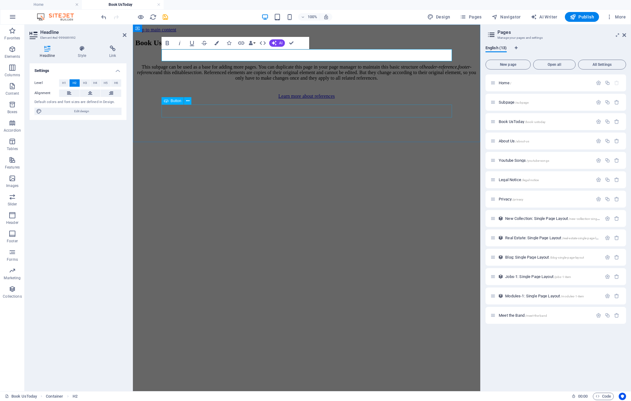
click at [277, 99] on div "Learn more about references" at bounding box center [306, 97] width 343 height 6
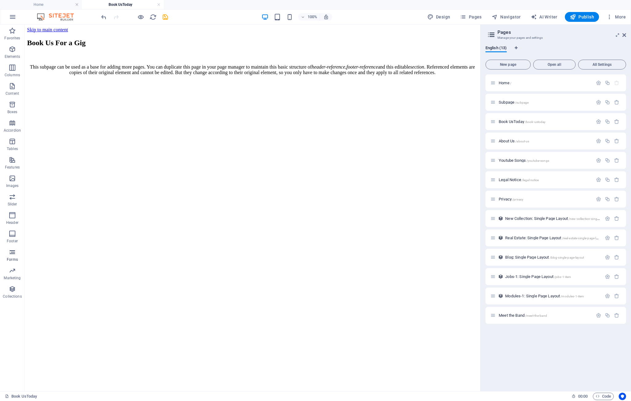
click at [14, 253] on icon "button" at bounding box center [12, 252] width 7 height 7
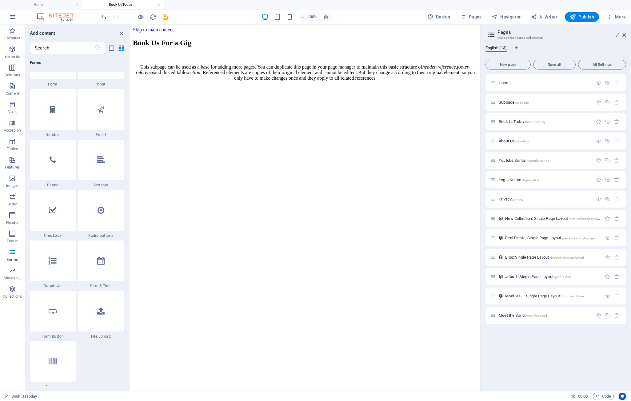
scroll to position [4680, 0]
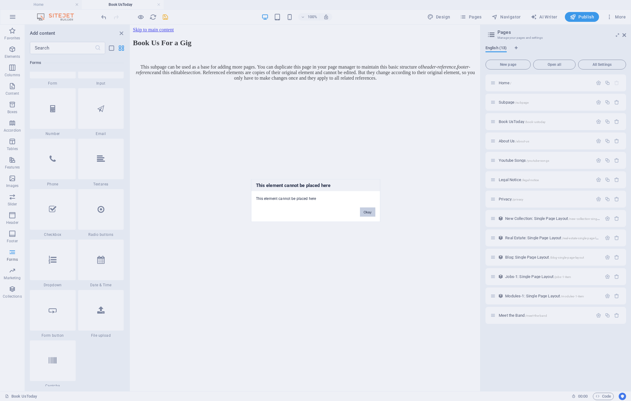
click at [365, 212] on button "Okay" at bounding box center [367, 212] width 15 height 9
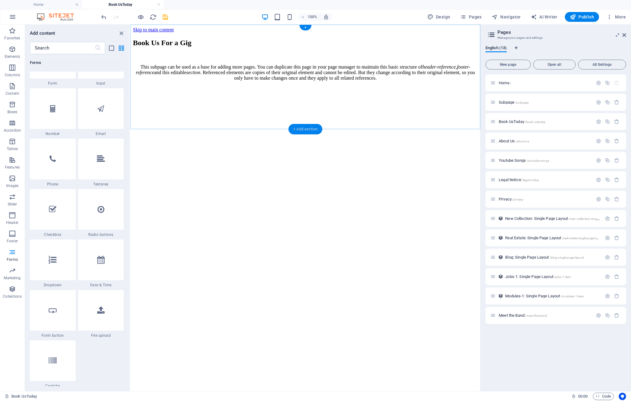
click at [304, 128] on div "+ Add section" at bounding box center [305, 129] width 34 height 10
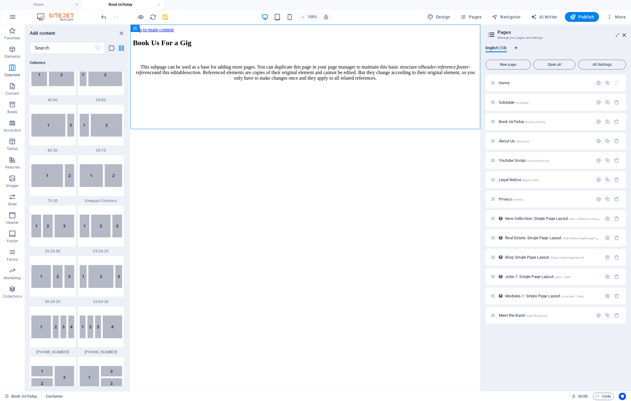
scroll to position [0, 0]
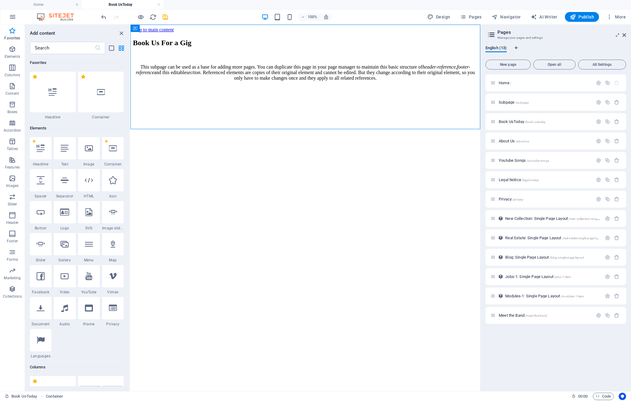
click at [115, 151] on icon at bounding box center [113, 148] width 8 height 8
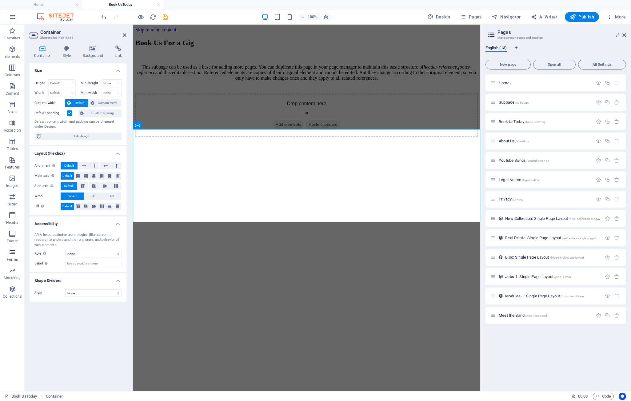
click at [13, 253] on icon "button" at bounding box center [12, 252] width 7 height 7
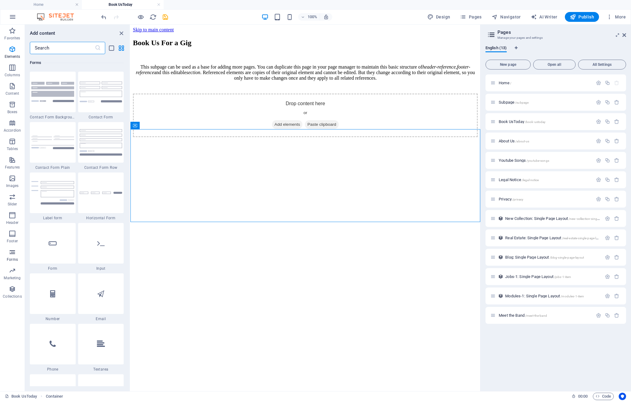
scroll to position [4591, 0]
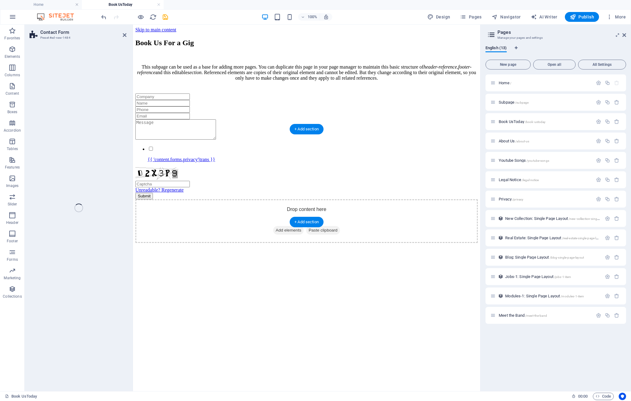
select select "rem"
select select "preset-contact-form-v3-row"
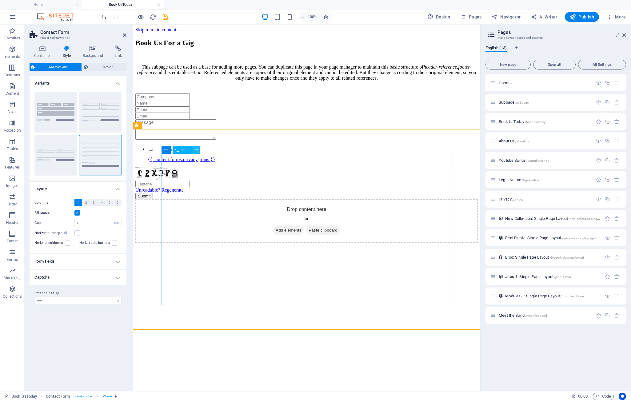
click at [197, 150] on icon at bounding box center [196, 150] width 3 height 6
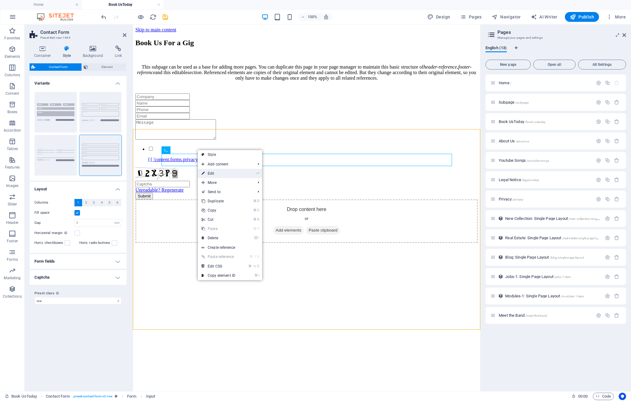
click at [217, 173] on link "⏎ Edit" at bounding box center [218, 173] width 41 height 9
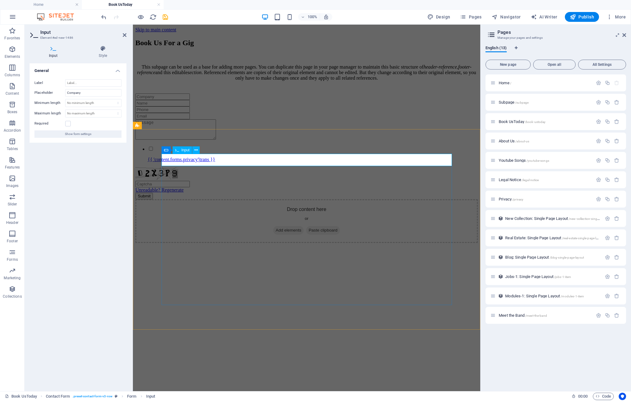
click at [189, 100] on input "text" at bounding box center [162, 97] width 54 height 6
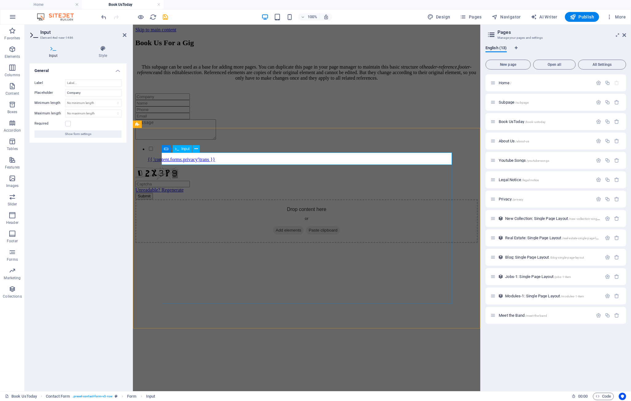
scroll to position [1, 0]
click at [182, 107] on div at bounding box center [306, 103] width 343 height 6
type input "Venue Name or Address"
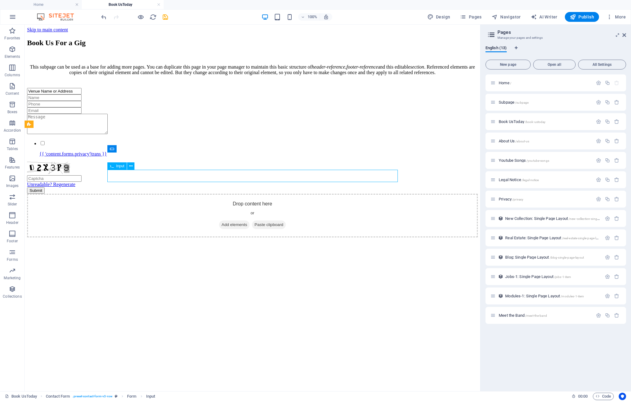
click at [182, 101] on div at bounding box center [252, 98] width 451 height 6
click at [131, 165] on icon at bounding box center [130, 166] width 3 height 6
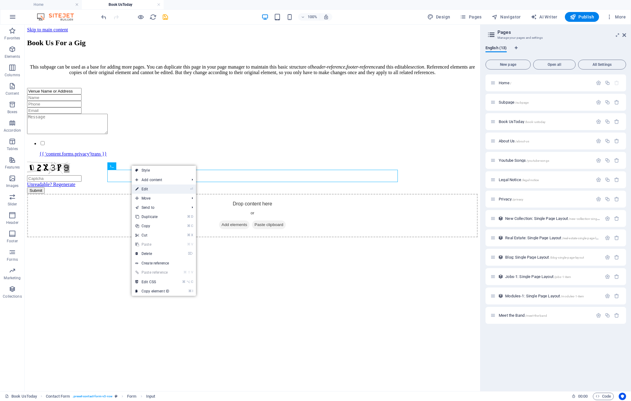
click at [150, 189] on link "⏎ Edit" at bounding box center [152, 189] width 41 height 9
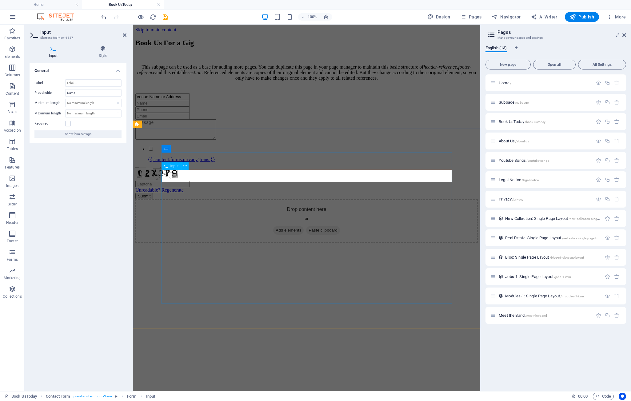
click at [182, 107] on input "text" at bounding box center [162, 103] width 54 height 6
click at [183, 113] on div at bounding box center [306, 110] width 343 height 6
type input "Contact Name"
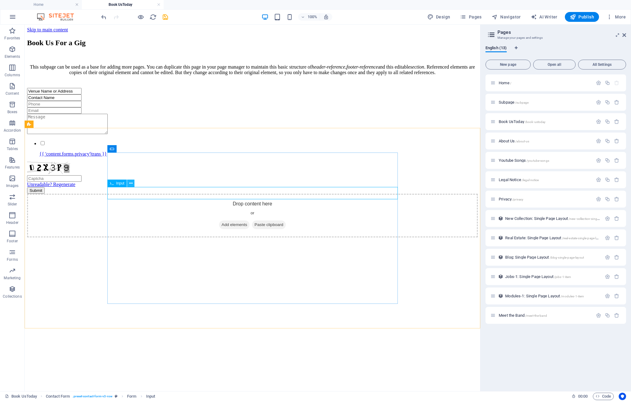
click at [131, 184] on icon at bounding box center [130, 183] width 3 height 6
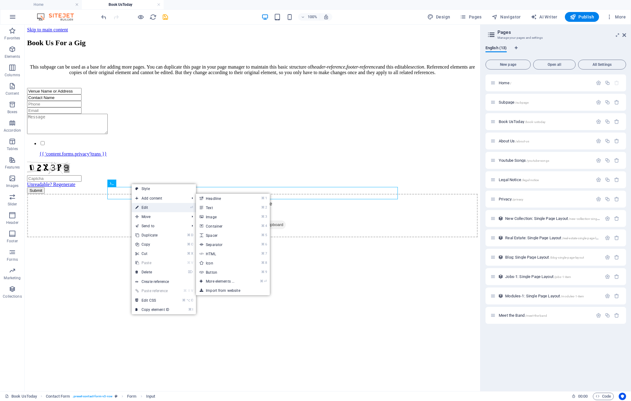
drag, startPoint x: 149, startPoint y: 207, endPoint x: 17, endPoint y: 182, distance: 134.8
click at [149, 207] on link "⏎ Edit" at bounding box center [152, 207] width 41 height 9
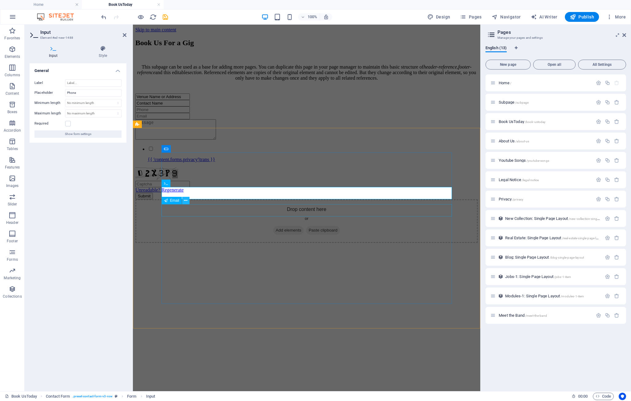
click at [187, 201] on icon at bounding box center [185, 201] width 3 height 6
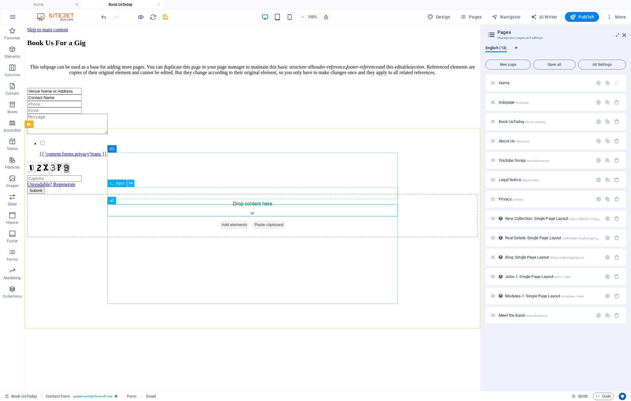
click at [131, 183] on icon at bounding box center [130, 183] width 3 height 6
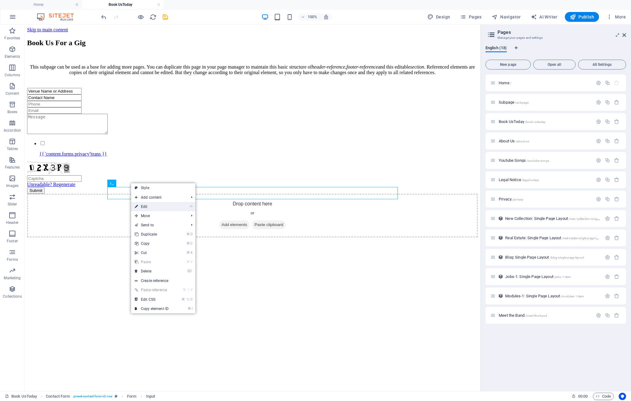
drag, startPoint x: 147, startPoint y: 207, endPoint x: 14, endPoint y: 182, distance: 135.2
click at [147, 207] on link "⏎ Edit" at bounding box center [151, 206] width 41 height 9
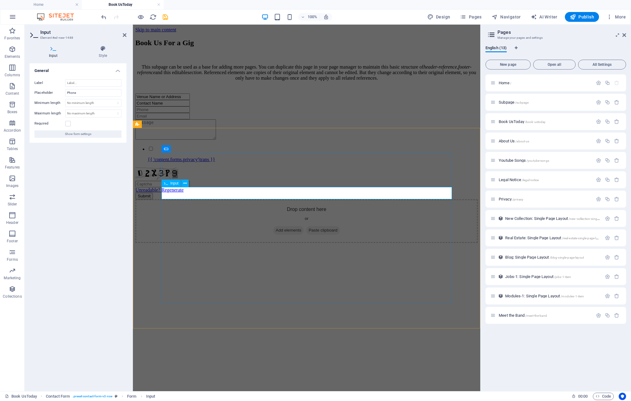
click at [183, 113] on input "text" at bounding box center [162, 110] width 54 height 6
type input "P"
click at [177, 119] on div at bounding box center [306, 116] width 343 height 6
type input "Mobile"
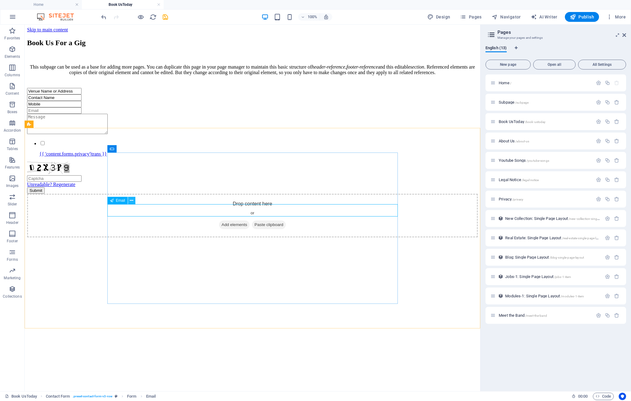
click at [132, 200] on icon at bounding box center [131, 201] width 3 height 6
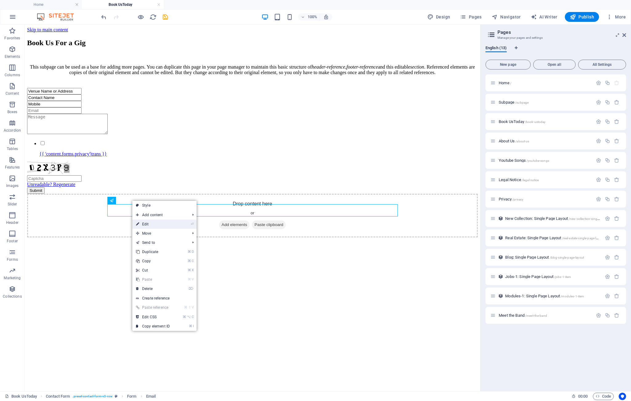
click at [152, 224] on link "⏎ Edit" at bounding box center [152, 224] width 41 height 9
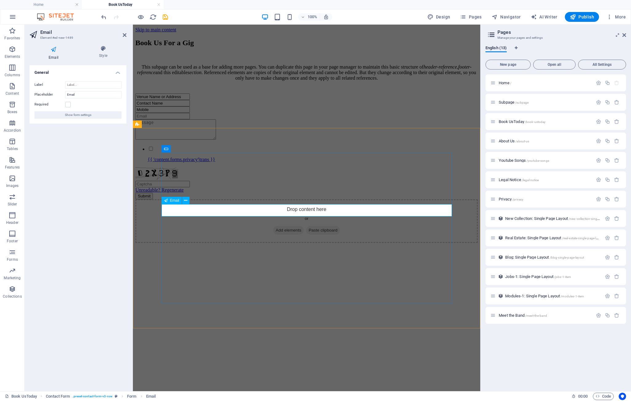
click at [180, 119] on input "email" at bounding box center [162, 116] width 54 height 6
click at [198, 141] on div at bounding box center [306, 130] width 343 height 22
type input "Email Address"
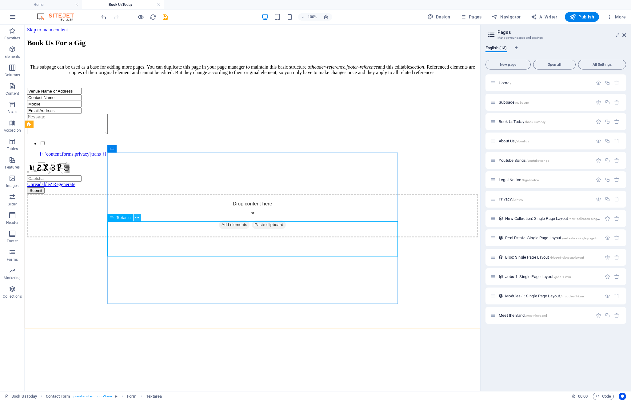
click at [137, 218] on icon at bounding box center [136, 218] width 3 height 6
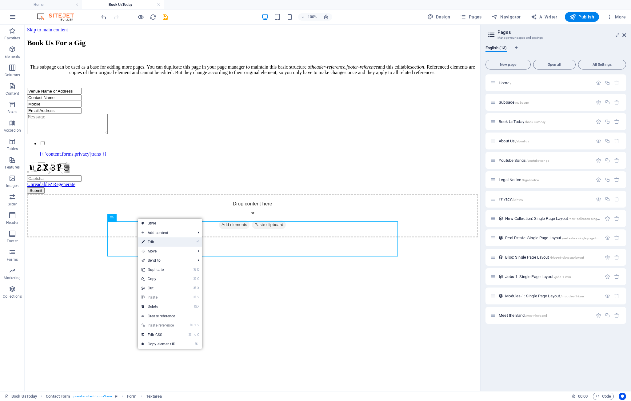
click at [155, 242] on link "⏎ Edit" at bounding box center [158, 242] width 41 height 9
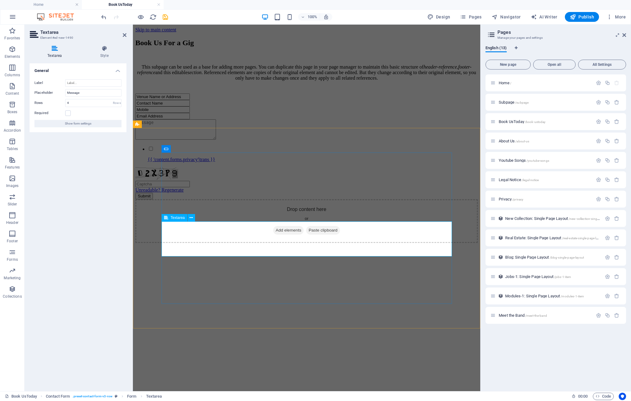
click at [188, 140] on textarea at bounding box center [175, 129] width 81 height 20
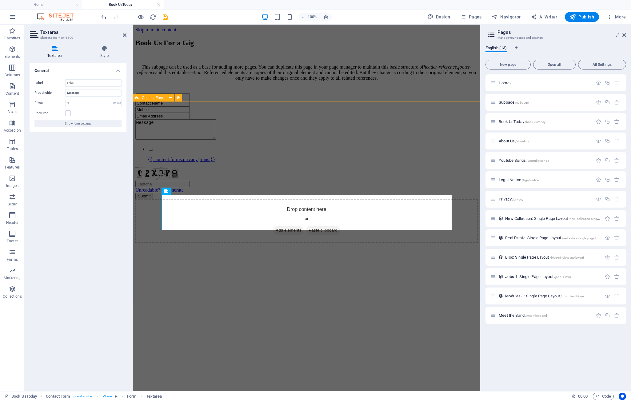
scroll to position [31, 0]
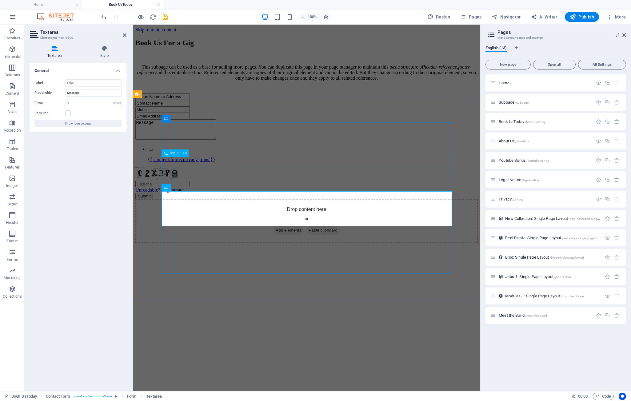
click at [199, 113] on div "Mobile" at bounding box center [306, 110] width 343 height 6
type textarea "Message"
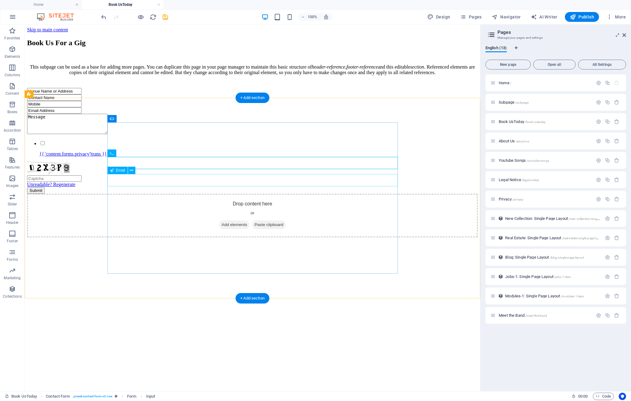
click at [160, 114] on div "Email Address" at bounding box center [252, 110] width 451 height 6
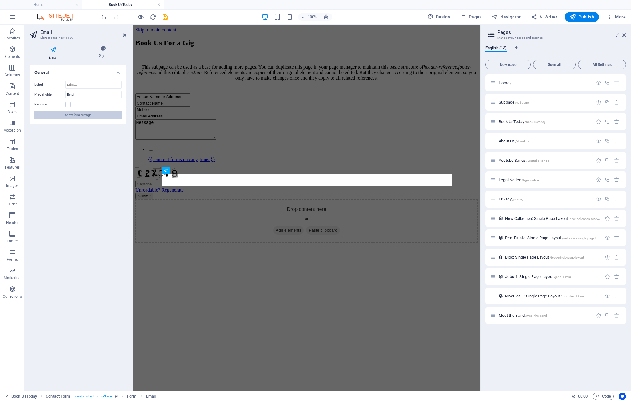
click at [78, 115] on span "Show form settings" at bounding box center [78, 114] width 26 height 7
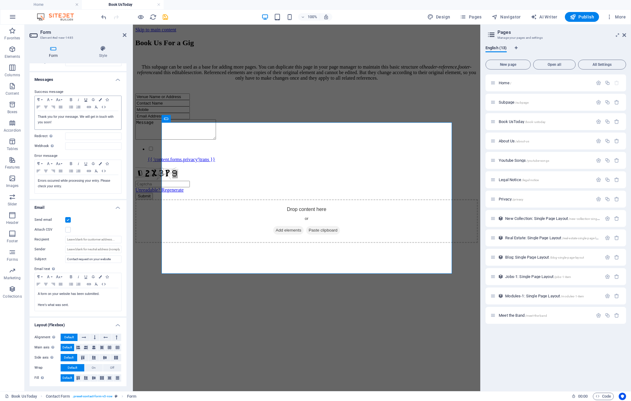
scroll to position [21, 0]
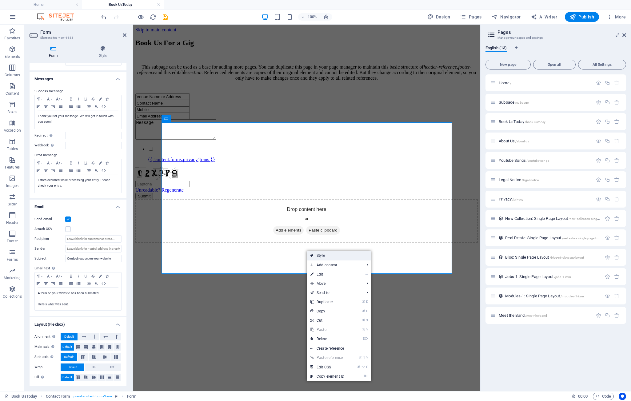
click at [321, 256] on link "Style" at bounding box center [339, 255] width 64 height 9
select select "rem"
select select "preset-contact-form-v3-row"
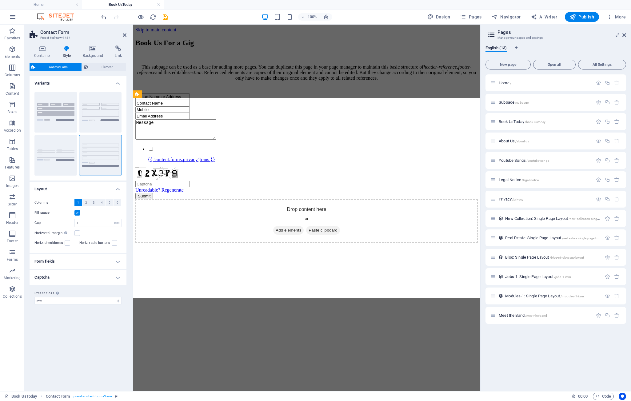
click at [101, 262] on h4 "Form fields" at bounding box center [78, 261] width 97 height 15
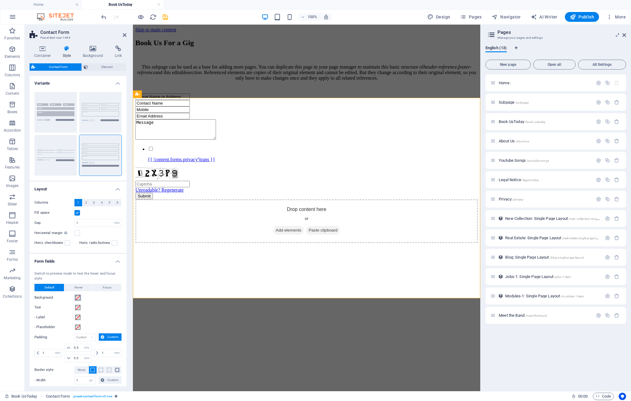
click at [77, 296] on span at bounding box center [77, 298] width 5 height 5
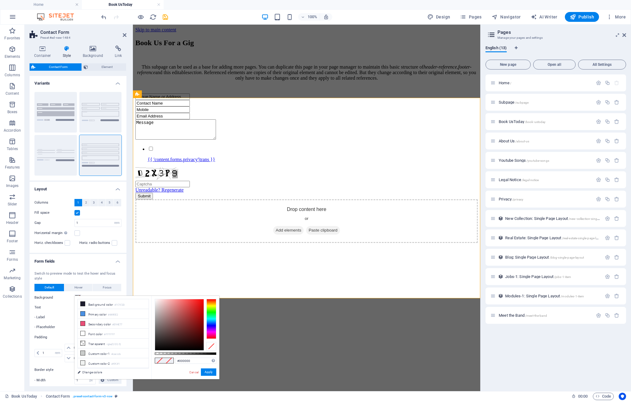
click at [211, 332] on div at bounding box center [212, 319] width 10 height 40
click at [207, 372] on button "Apply" at bounding box center [208, 372] width 15 height 7
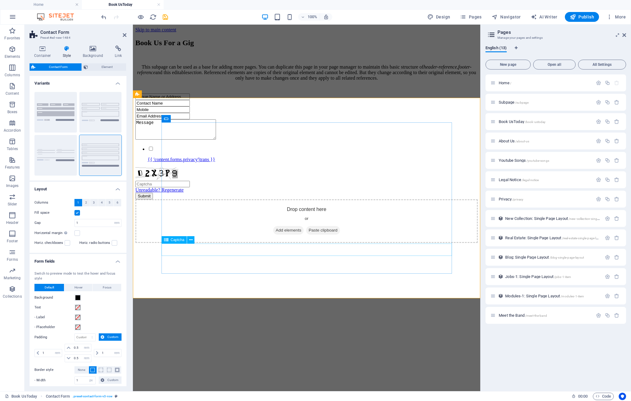
click at [181, 193] on div "Unreadable? Regenerate" at bounding box center [306, 180] width 343 height 26
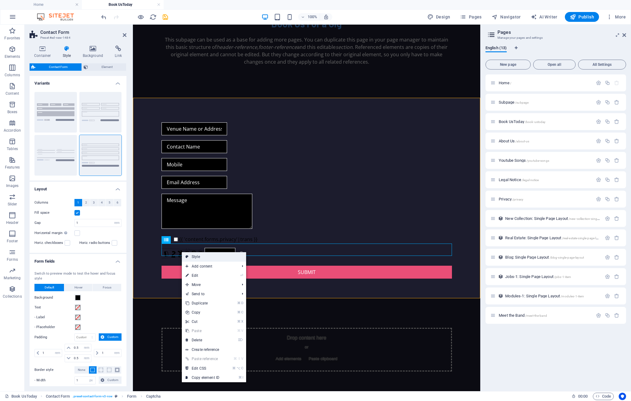
click at [197, 256] on link "Style" at bounding box center [214, 256] width 64 height 9
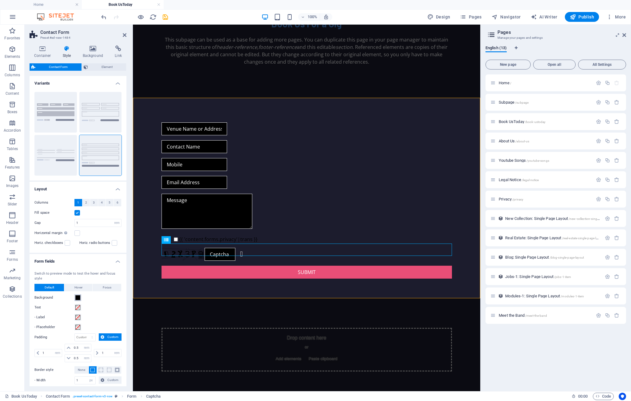
click at [77, 296] on span at bounding box center [77, 298] width 5 height 5
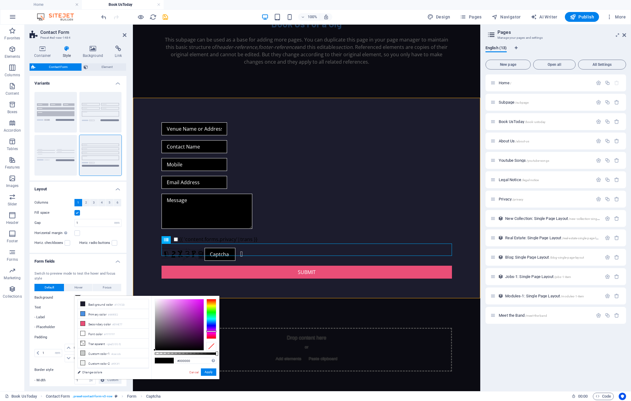
type input "#d147df"
click at [188, 306] on div at bounding box center [179, 325] width 49 height 51
click at [210, 372] on button "Apply" at bounding box center [208, 372] width 15 height 7
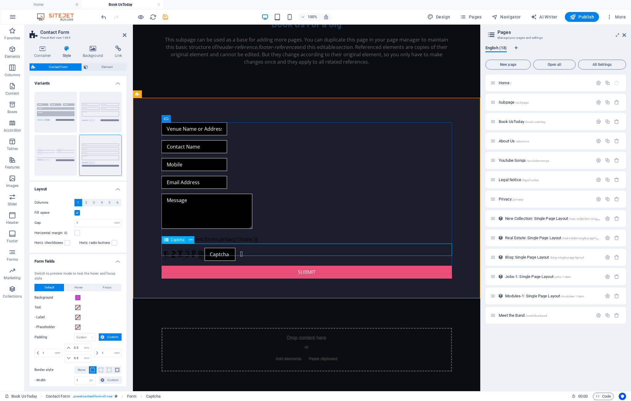
click at [186, 250] on div "Unreadable? Regenerate" at bounding box center [307, 254] width 291 height 13
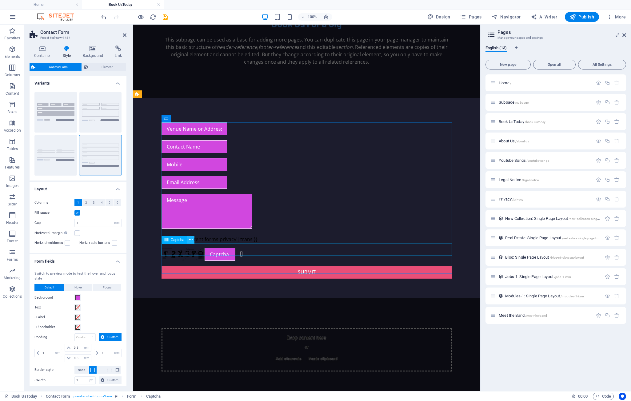
click at [191, 239] on icon at bounding box center [190, 240] width 3 height 6
click at [166, 241] on icon at bounding box center [166, 239] width 4 height 7
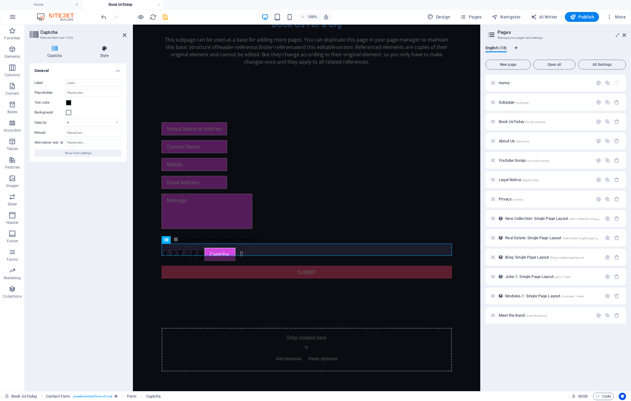
click at [103, 49] on icon at bounding box center [105, 49] width 44 height 6
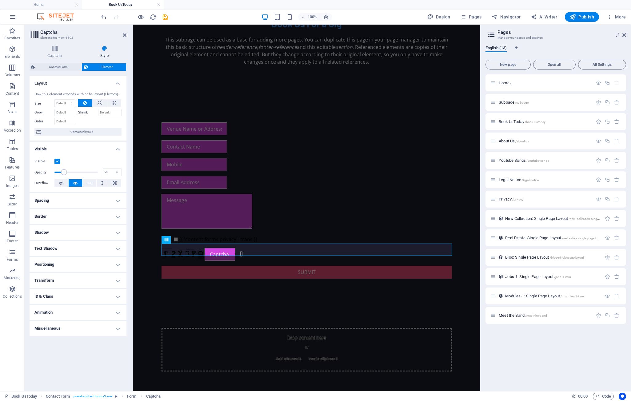
drag, startPoint x: 98, startPoint y: 172, endPoint x: 64, endPoint y: 172, distance: 33.6
click at [64, 172] on span at bounding box center [64, 172] width 6 height 6
type input "100"
drag, startPoint x: 64, startPoint y: 172, endPoint x: 100, endPoint y: 172, distance: 36.0
click at [100, 172] on span at bounding box center [98, 172] width 6 height 6
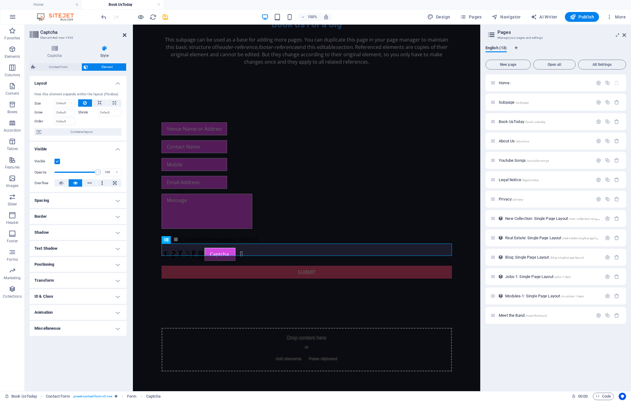
click at [123, 34] on icon at bounding box center [125, 35] width 4 height 5
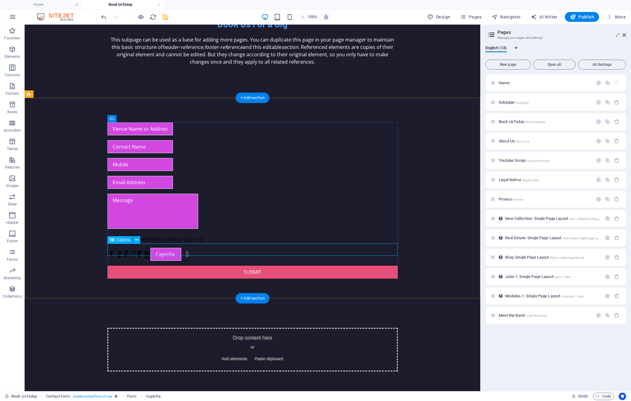
click at [134, 250] on div "Unreadable? Regenerate" at bounding box center [252, 254] width 291 height 13
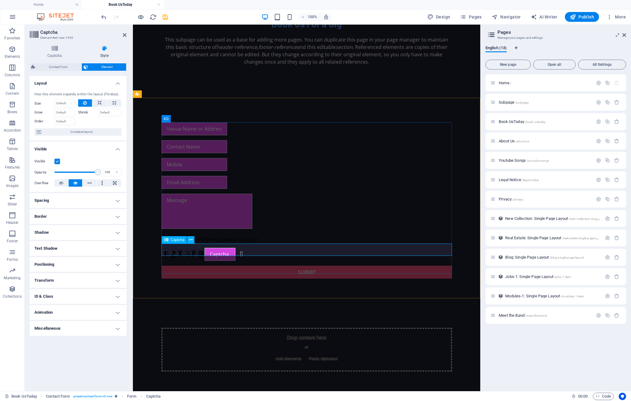
click at [355, 248] on div "Unreadable? Regenerate" at bounding box center [307, 254] width 291 height 13
click at [166, 241] on icon at bounding box center [166, 239] width 4 height 7
click at [190, 240] on icon at bounding box center [190, 240] width 3 height 6
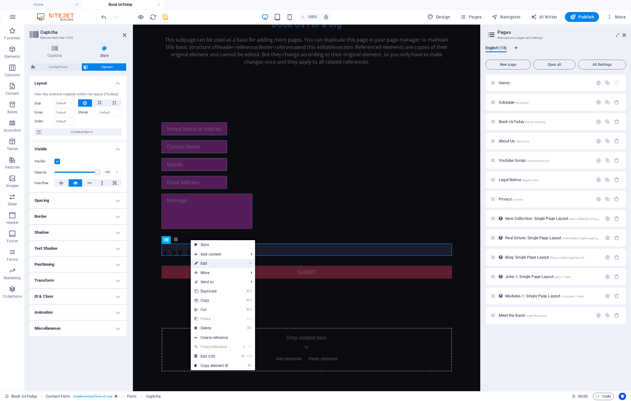
click at [207, 264] on link "⏎ Edit" at bounding box center [211, 263] width 41 height 9
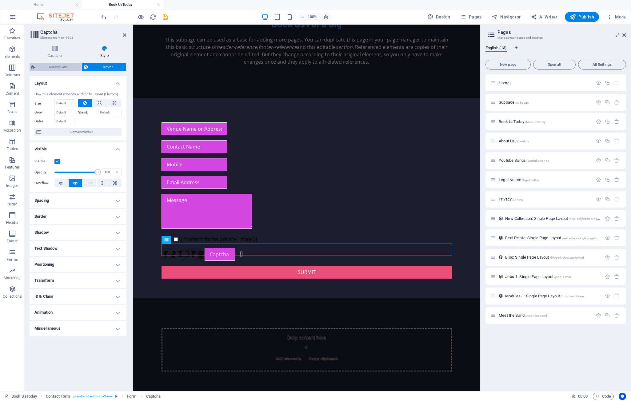
click at [57, 66] on span "Contact Form" at bounding box center [58, 66] width 42 height 7
select select "rem"
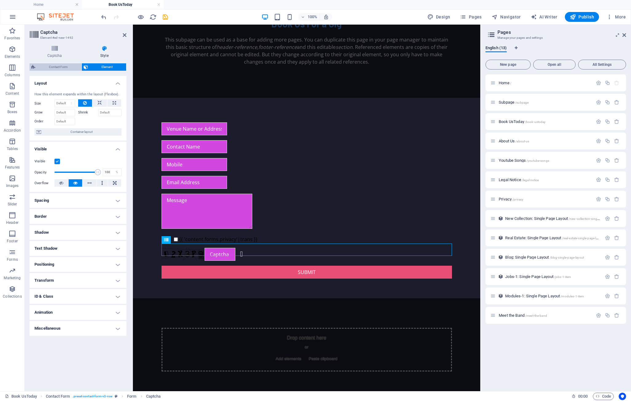
select select "rem"
select select "px"
select select "preset-contact-form-v3-row"
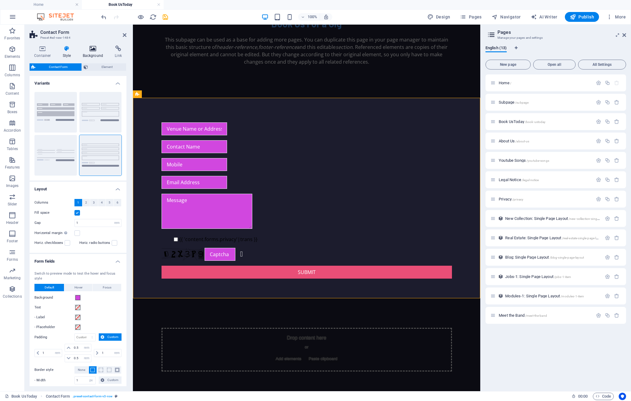
click at [93, 49] on icon at bounding box center [93, 49] width 30 height 6
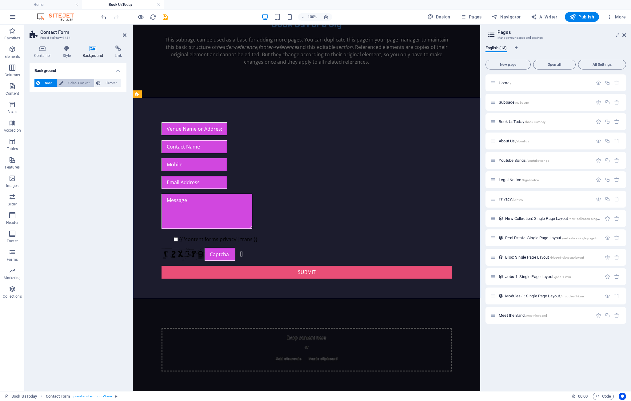
click at [75, 81] on span "Color / Gradient" at bounding box center [78, 82] width 27 height 7
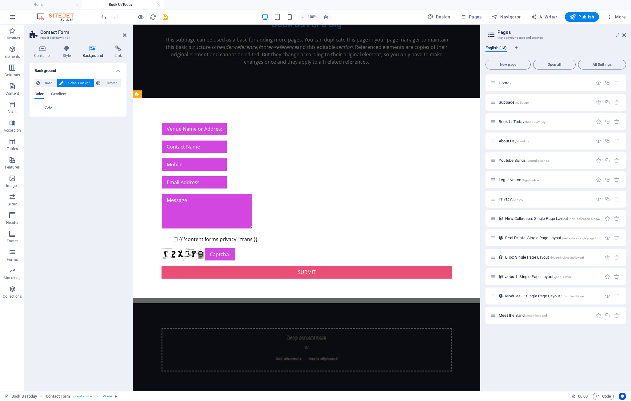
click at [39, 108] on span at bounding box center [38, 107] width 7 height 7
type input "#ffffff"
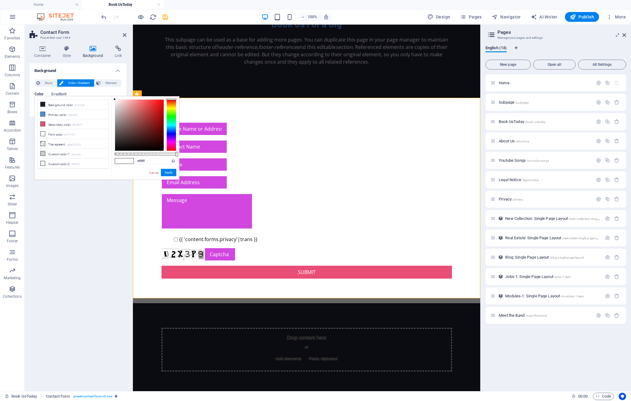
click at [171, 125] on div at bounding box center [172, 125] width 10 height 52
click at [168, 171] on button "Apply" at bounding box center [168, 172] width 15 height 7
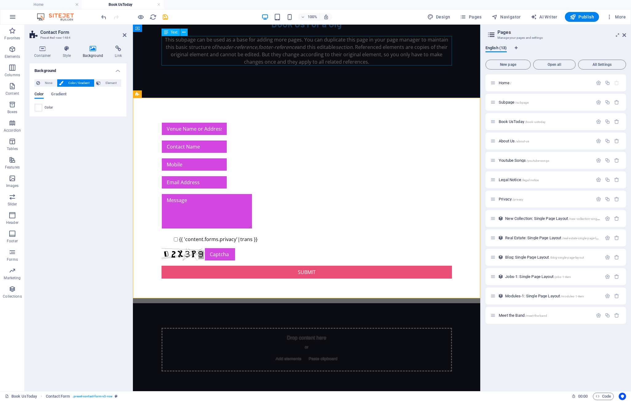
scroll to position [0, 0]
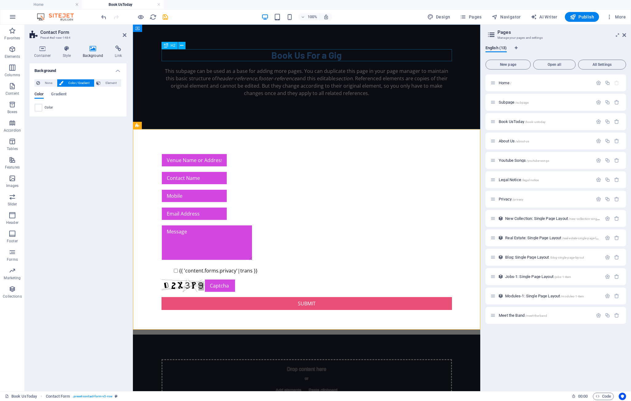
click at [307, 57] on div "Book Us For a Gig" at bounding box center [307, 55] width 291 height 12
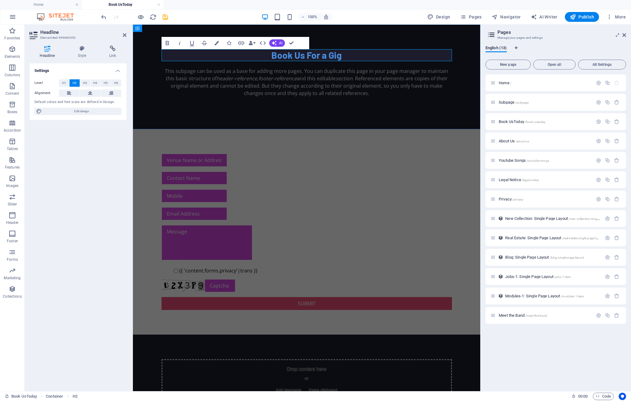
click at [306, 56] on h2 "Book Us For a Gig" at bounding box center [307, 55] width 291 height 12
click at [236, 83] on div "This subpage can be used as a base for adding more pages. You can duplicate thi…" at bounding box center [307, 82] width 291 height 30
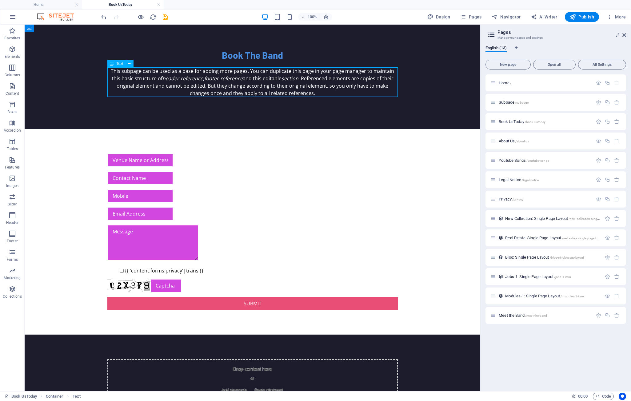
click at [266, 83] on div "This subpage can be used as a base for adding more pages. You can duplicate thi…" at bounding box center [252, 82] width 291 height 30
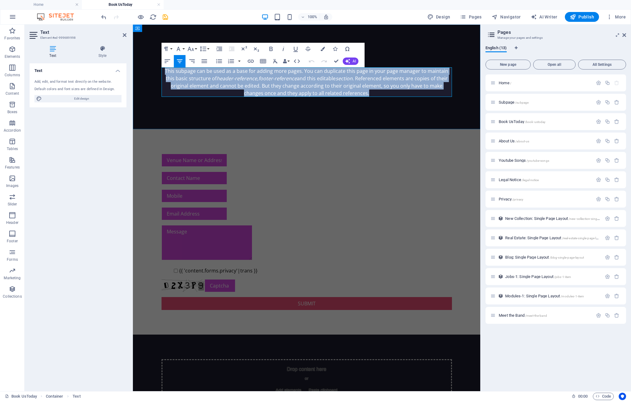
drag, startPoint x: 163, startPoint y: 70, endPoint x: 362, endPoint y: 93, distance: 199.9
click at [362, 93] on p "This subpage can be used as a base for adding more pages. You can duplicate thi…" at bounding box center [307, 82] width 291 height 30
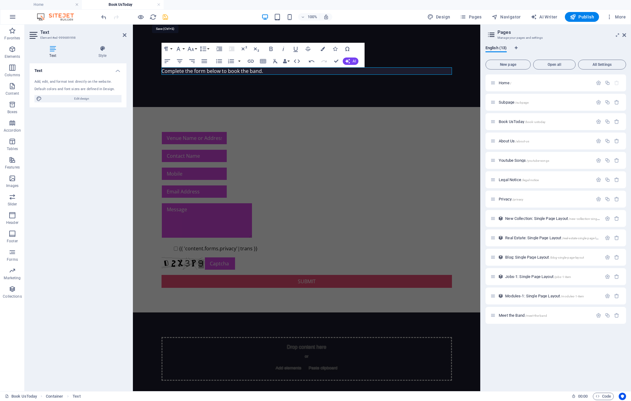
click at [165, 16] on icon "save" at bounding box center [165, 17] width 7 height 7
checkbox input "false"
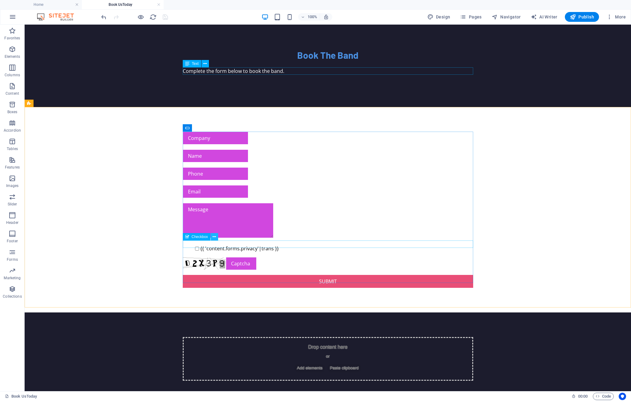
click at [215, 236] on icon at bounding box center [214, 237] width 3 height 6
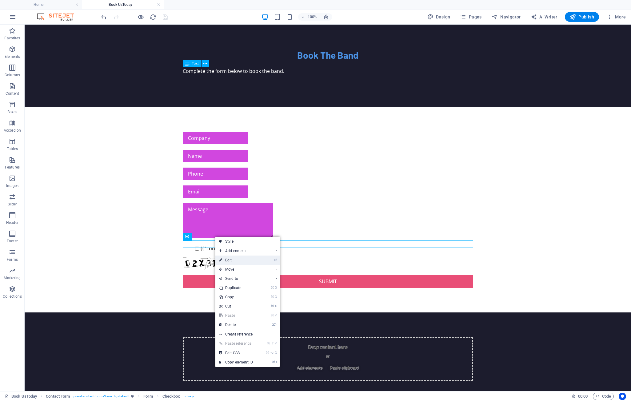
click at [235, 261] on link "⏎ Edit" at bounding box center [235, 260] width 41 height 9
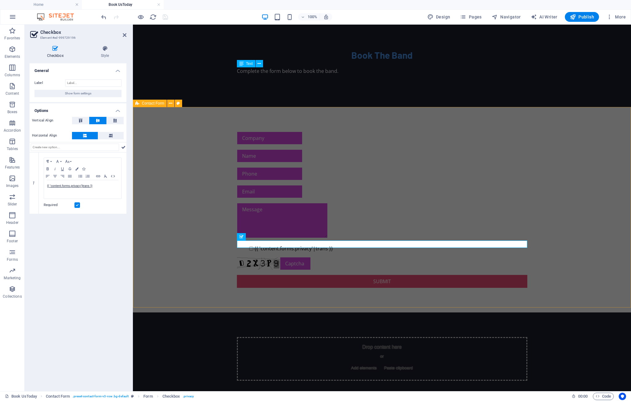
click at [206, 249] on div "{{ 'content.forms.privacy'|trans }} Unreadable? Regenerate Submit" at bounding box center [382, 210] width 498 height 206
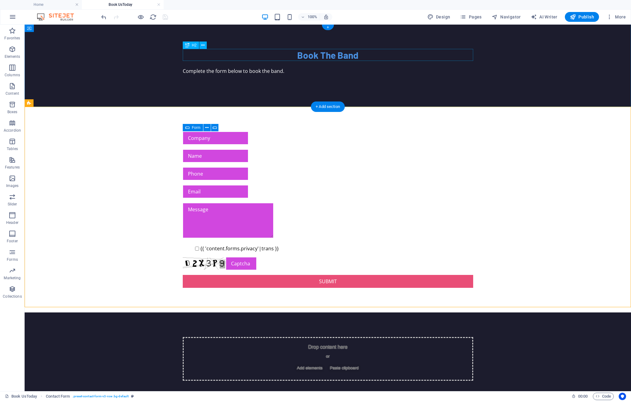
scroll to position [0, 0]
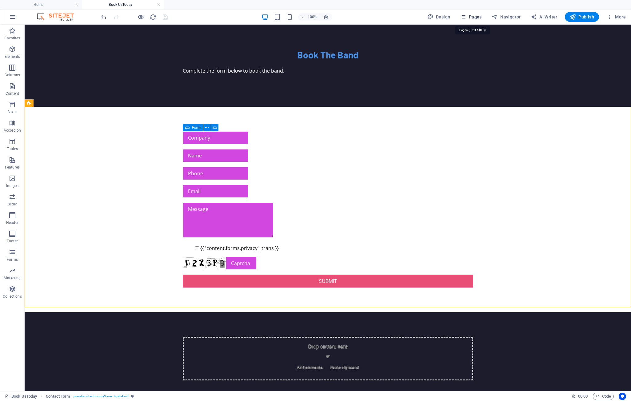
click at [447, 16] on span "Pages" at bounding box center [471, 17] width 22 height 6
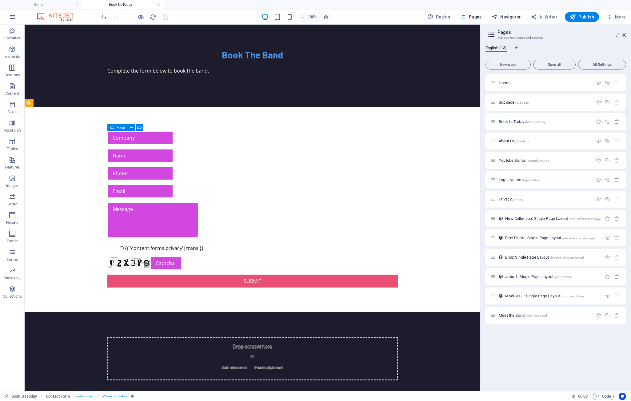
click at [447, 17] on span "Navigator" at bounding box center [506, 17] width 29 height 6
select select "18069865-en"
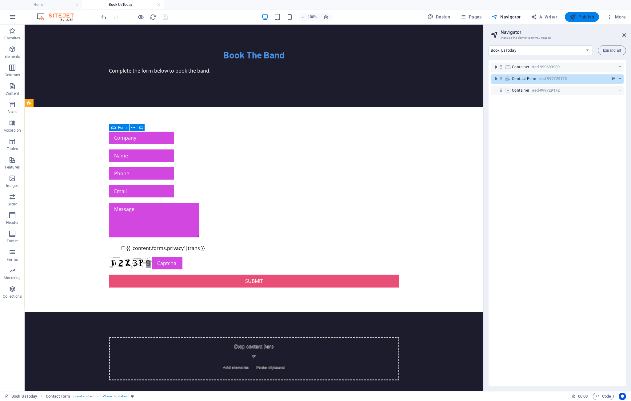
click at [447, 16] on span "Publish" at bounding box center [582, 17] width 24 height 6
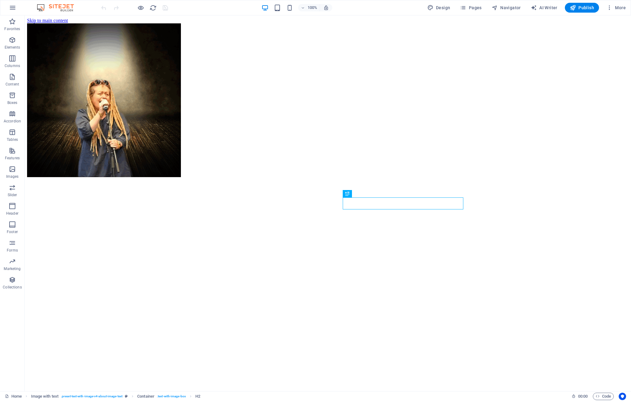
scroll to position [228, 0]
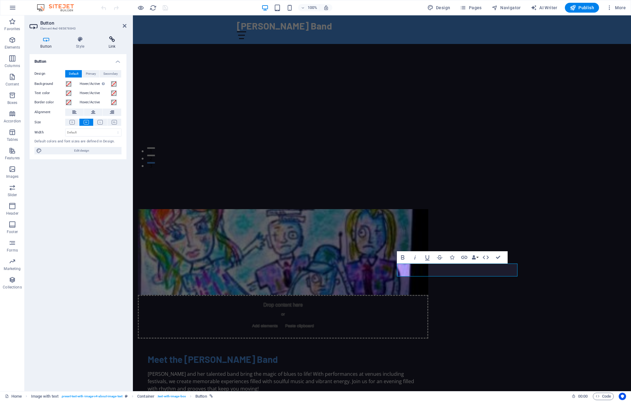
click at [112, 40] on icon at bounding box center [112, 39] width 29 height 6
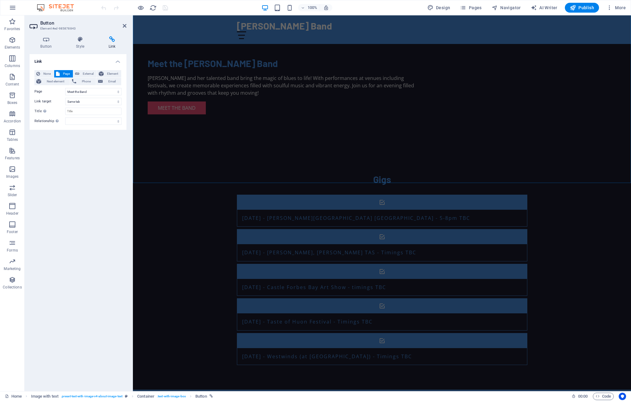
scroll to position [539, 0]
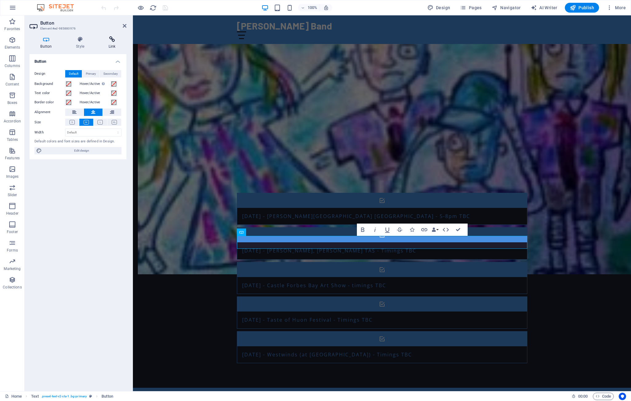
click at [110, 38] on icon at bounding box center [112, 39] width 29 height 6
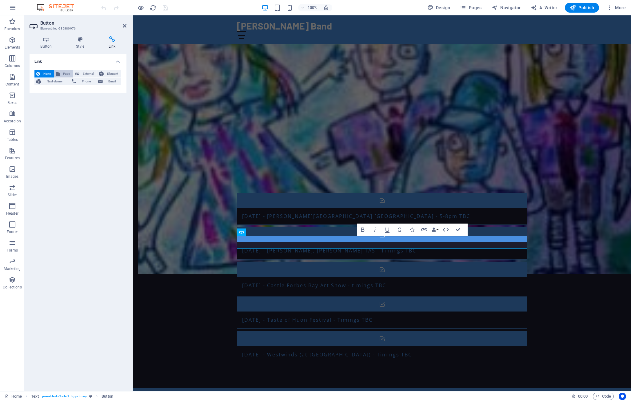
click at [66, 73] on span "Page" at bounding box center [67, 73] width 10 height 7
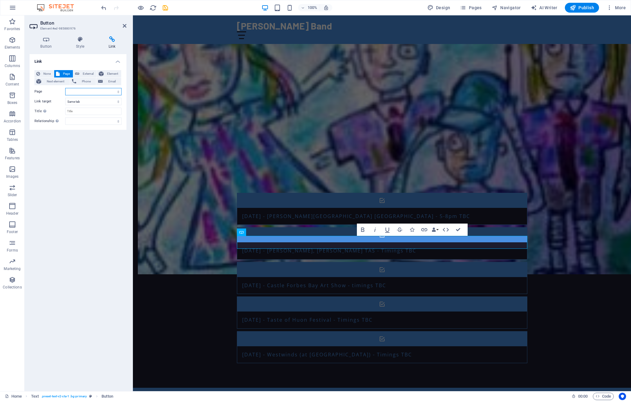
click at [65, 88] on select "Home Subpage Book UsToday About Us Youtube Songs Legal Notice Privacy Meet the …" at bounding box center [93, 91] width 56 height 7
select select "2"
click option "Book UsToday" at bounding box center [0, 0] width 0 height 0
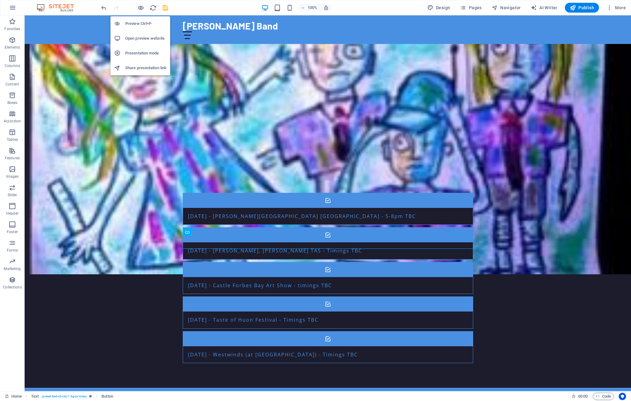
click at [143, 39] on h6 "Open preview website" at bounding box center [145, 38] width 41 height 7
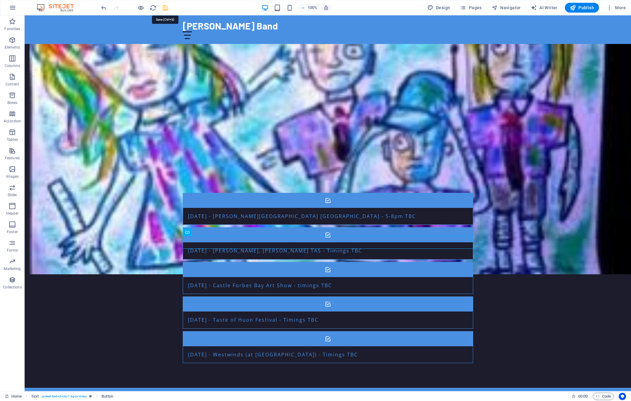
click at [165, 7] on icon "save" at bounding box center [165, 7] width 7 height 7
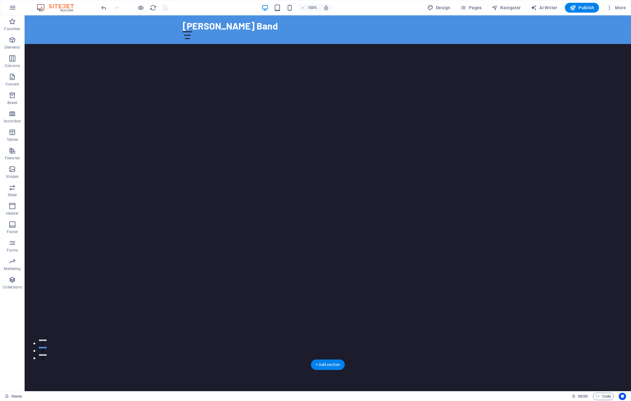
scroll to position [39, 0]
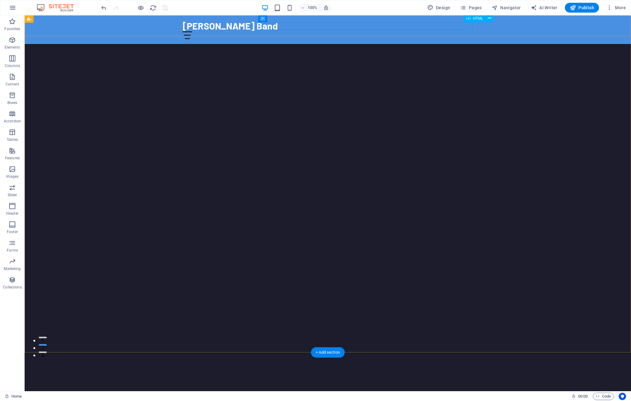
click at [469, 31] on div at bounding box center [328, 35] width 291 height 8
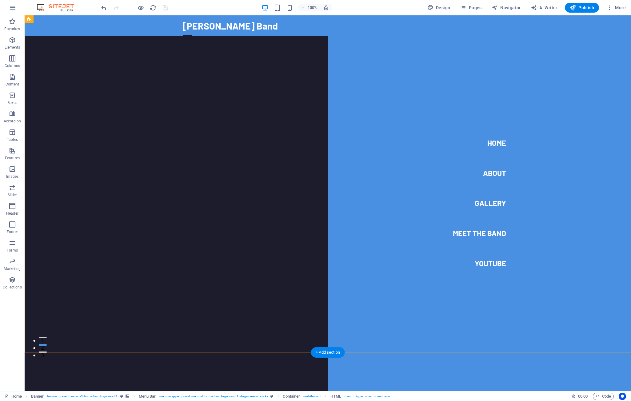
scroll to position [39, 0]
click at [192, 31] on div at bounding box center [187, 35] width 9 height 8
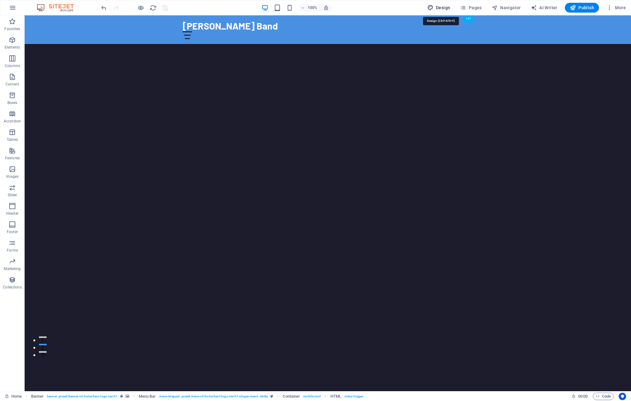
click at [441, 7] on span "Design" at bounding box center [439, 8] width 23 height 6
select select "px"
select select "200"
select select "px"
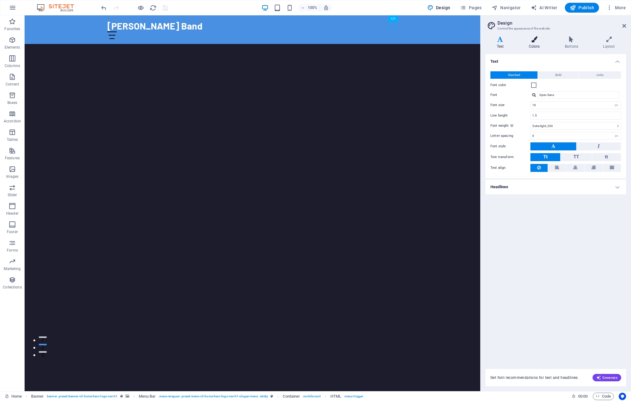
click at [536, 41] on icon at bounding box center [535, 39] width 34 height 6
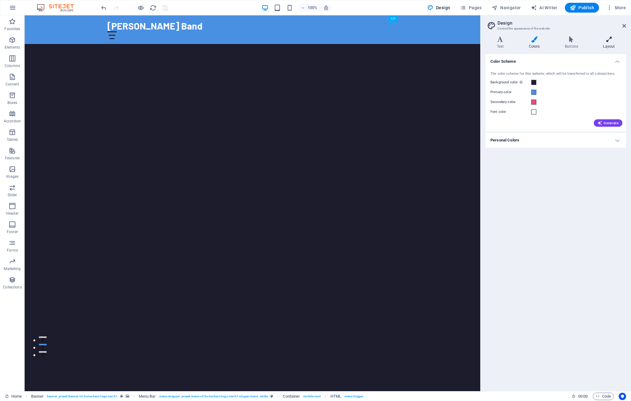
click at [610, 40] on icon at bounding box center [609, 39] width 34 height 6
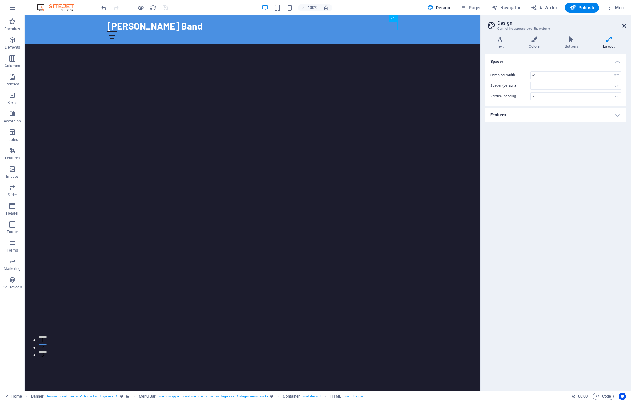
click at [626, 25] on icon at bounding box center [625, 25] width 4 height 5
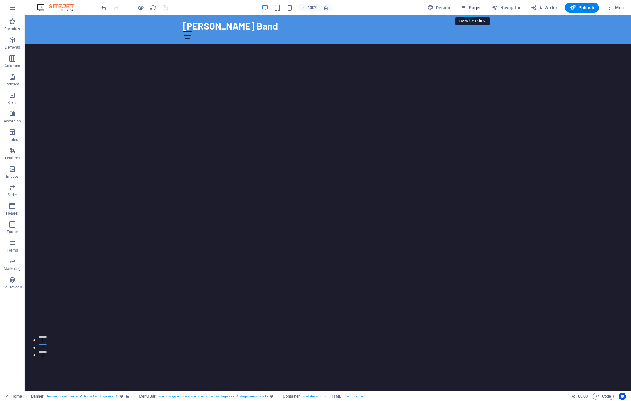
click at [474, 7] on span "Pages" at bounding box center [471, 8] width 22 height 6
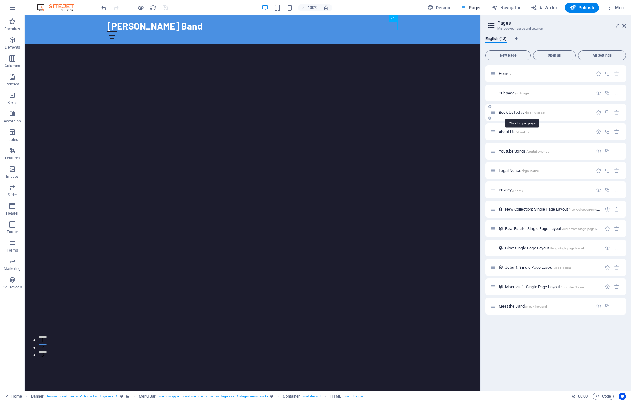
click at [514, 112] on span "Book UsToday /book-ustoday" at bounding box center [522, 112] width 47 height 5
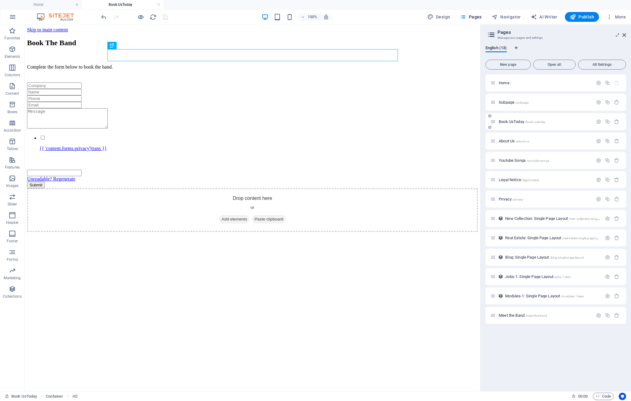
scroll to position [0, 0]
click at [139, 236] on icon at bounding box center [138, 237] width 3 height 6
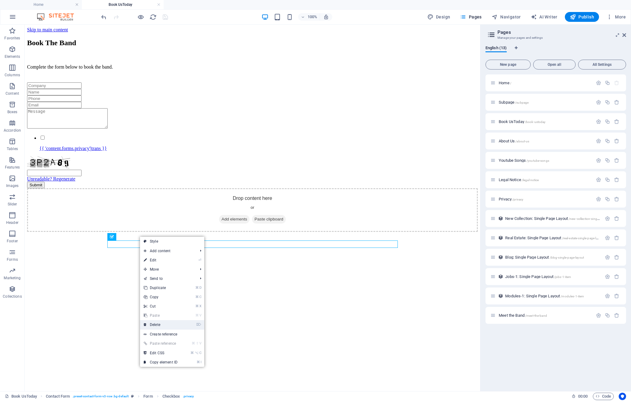
click at [159, 325] on link "⌦ Delete" at bounding box center [160, 324] width 41 height 9
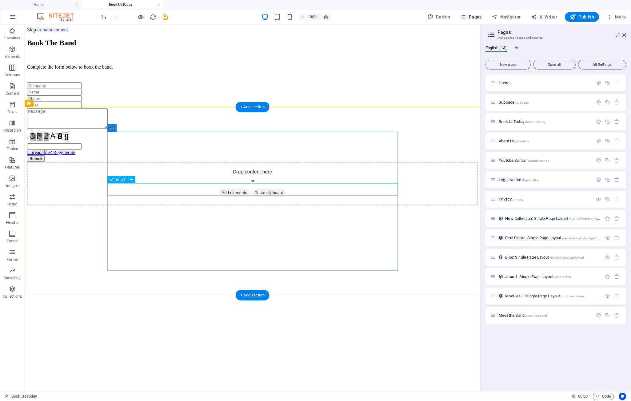
click at [135, 108] on div at bounding box center [252, 105] width 451 height 6
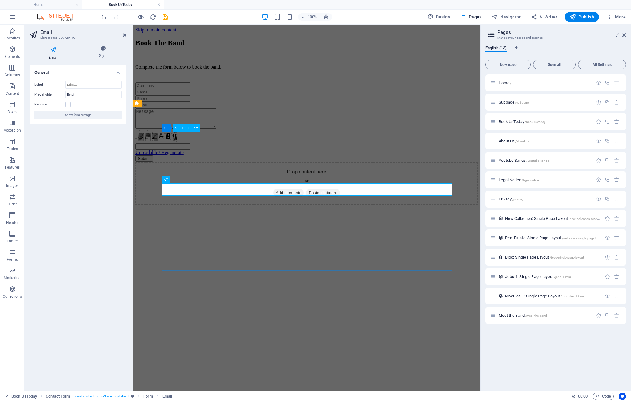
click at [186, 129] on span "Input" at bounding box center [186, 128] width 8 height 4
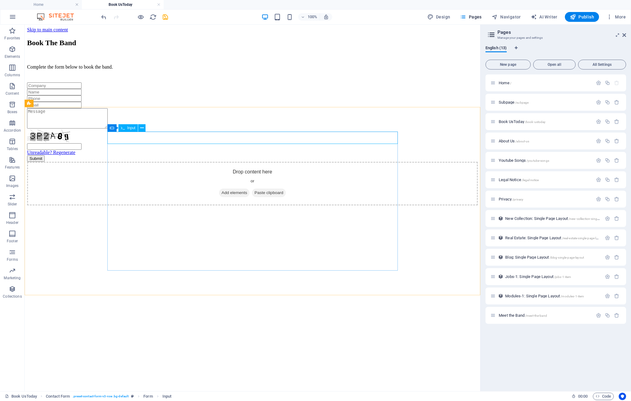
click at [133, 129] on span "Input" at bounding box center [131, 128] width 8 height 4
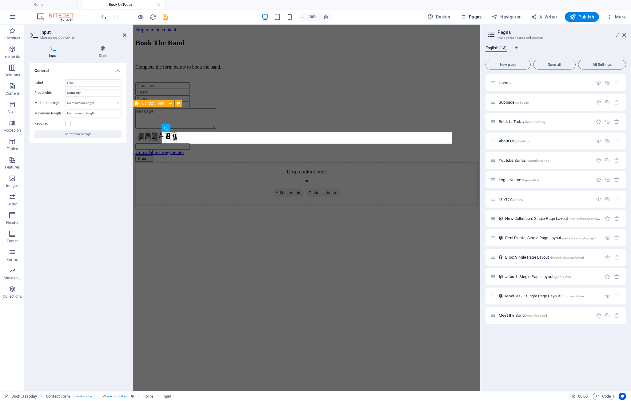
click at [148, 104] on span "Contact Form" at bounding box center [153, 104] width 22 height 4
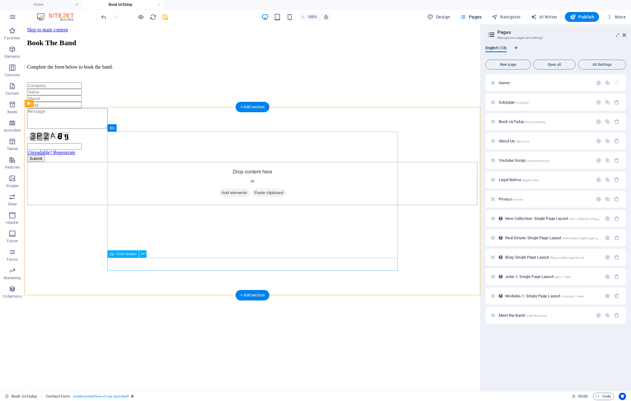
click at [263, 162] on div "Submit" at bounding box center [252, 158] width 451 height 6
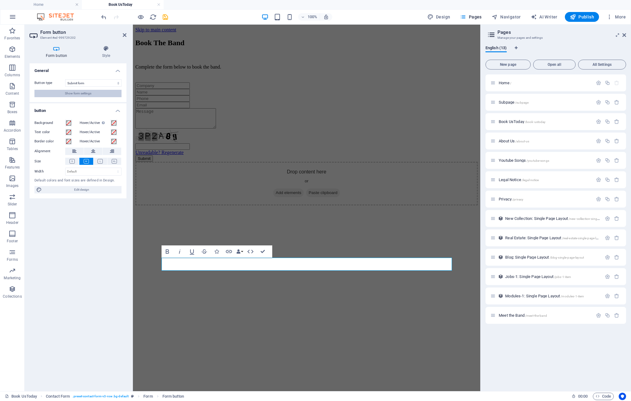
click at [73, 94] on span "Show form settings" at bounding box center [78, 93] width 26 height 7
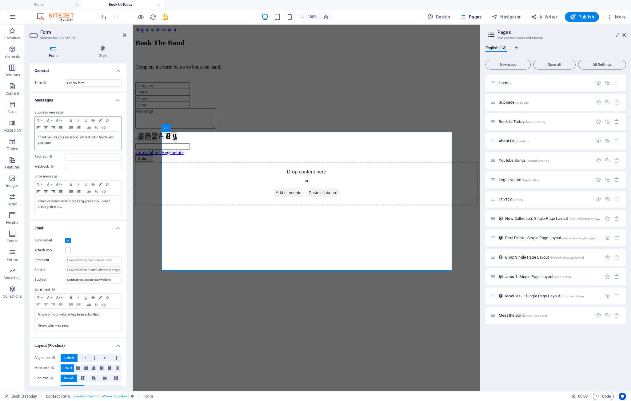
scroll to position [21, 0]
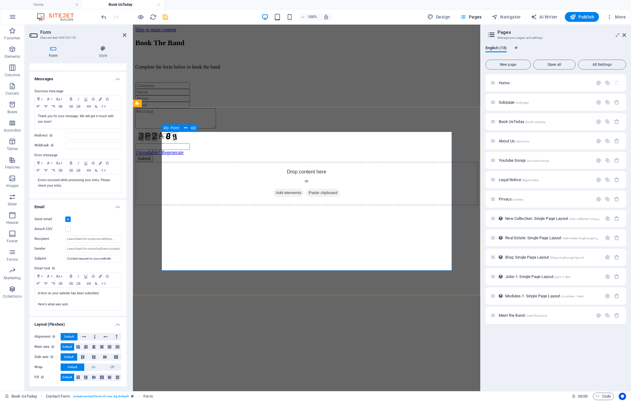
click at [165, 129] on icon at bounding box center [166, 127] width 4 height 7
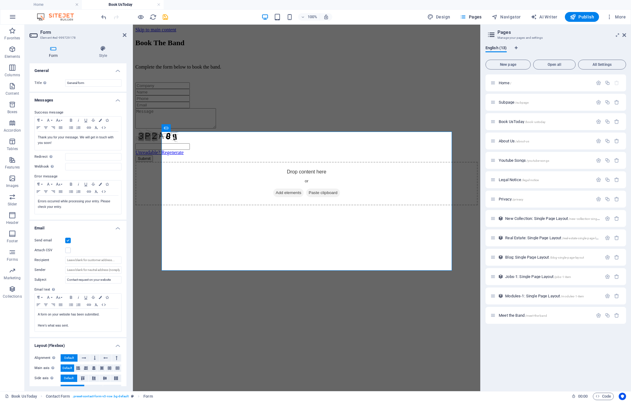
click at [54, 49] on icon at bounding box center [54, 49] width 48 height 6
click at [104, 48] on icon at bounding box center [103, 49] width 47 height 6
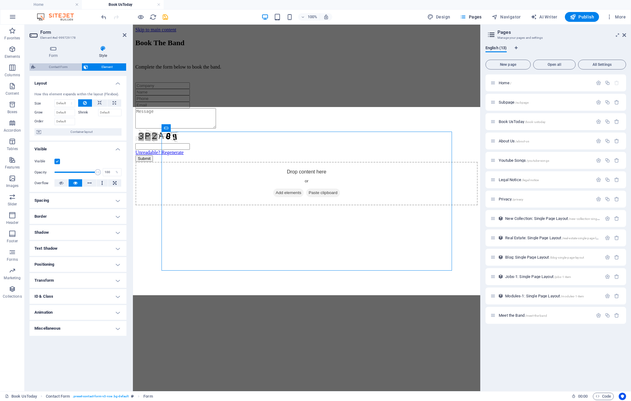
click at [51, 66] on span "Contact Form" at bounding box center [58, 66] width 42 height 7
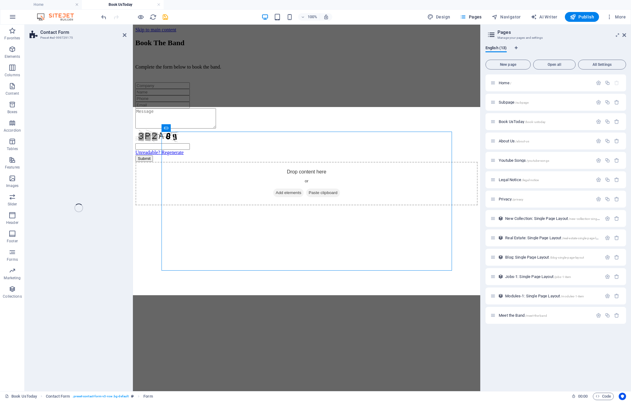
select select "rem"
select select "preset-contact-form-v3-row"
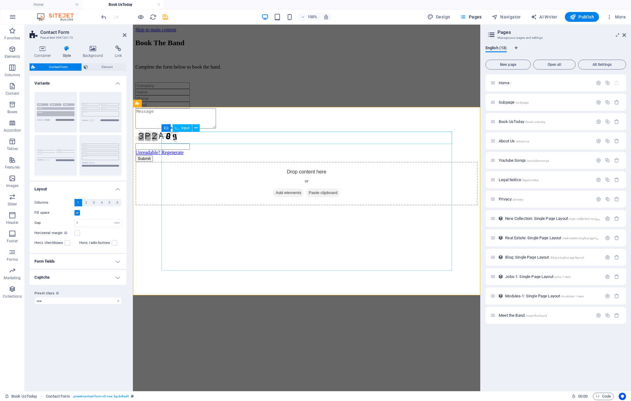
click at [190, 89] on input "text" at bounding box center [162, 86] width 54 height 6
click at [42, 49] on icon at bounding box center [43, 49] width 26 height 6
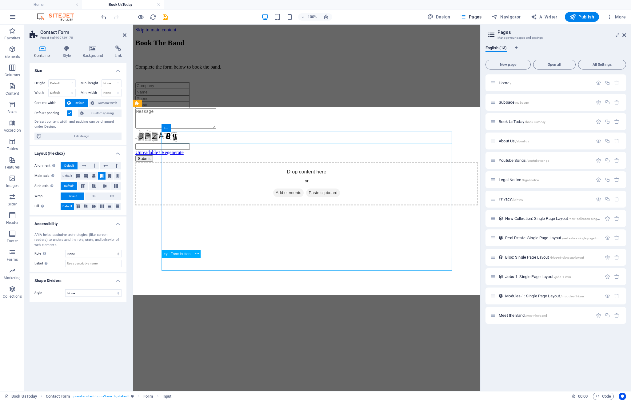
click at [287, 162] on div "Submit" at bounding box center [306, 158] width 343 height 6
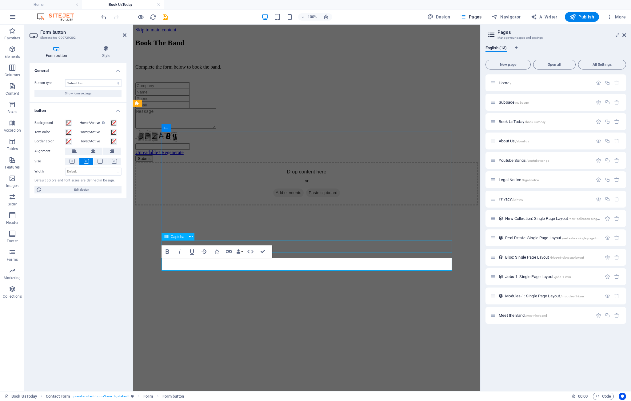
click at [300, 155] on div "Unreadable? Regenerate" at bounding box center [306, 143] width 343 height 26
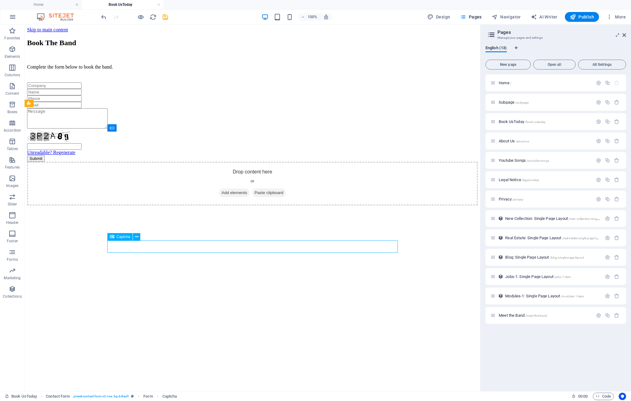
click at [300, 155] on div "Unreadable? Regenerate" at bounding box center [252, 143] width 451 height 26
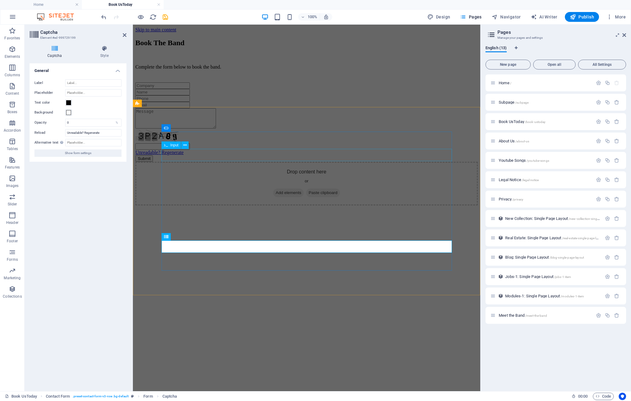
click at [419, 95] on div at bounding box center [306, 92] width 343 height 6
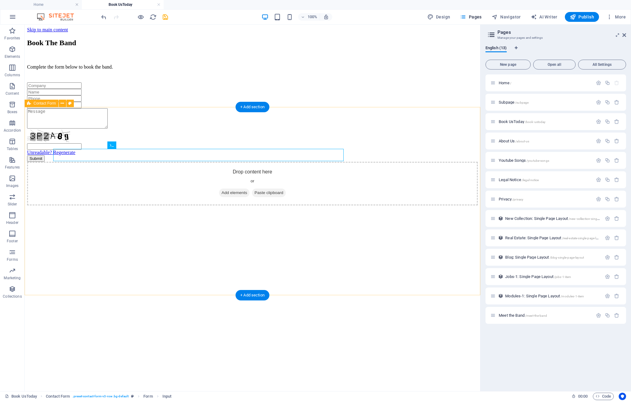
click at [419, 158] on div "Unreadable? Regenerate Submit" at bounding box center [252, 122] width 451 height 79
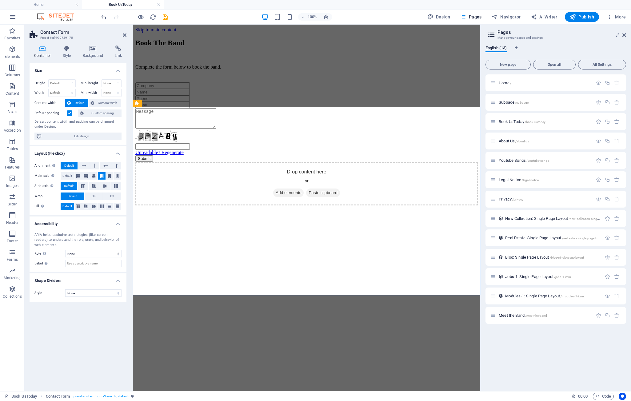
click at [42, 50] on icon at bounding box center [43, 49] width 26 height 6
click at [94, 49] on icon at bounding box center [93, 49] width 30 height 6
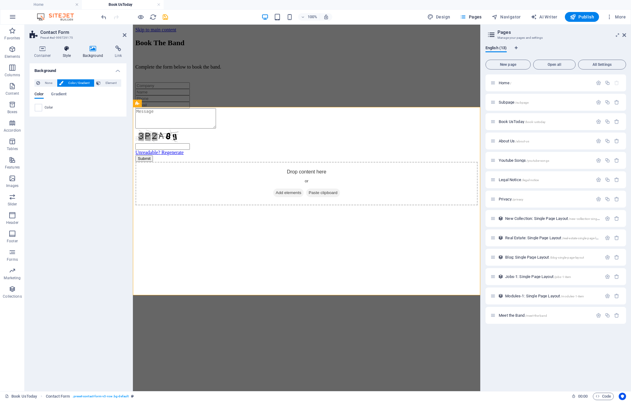
click at [67, 49] on icon at bounding box center [67, 49] width 18 height 6
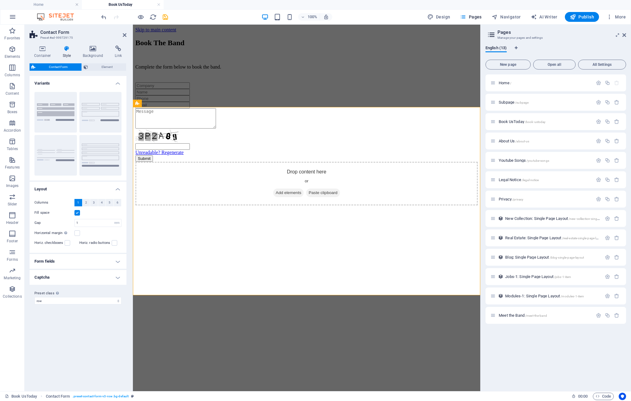
click at [92, 278] on h4 "Captcha" at bounding box center [78, 277] width 97 height 15
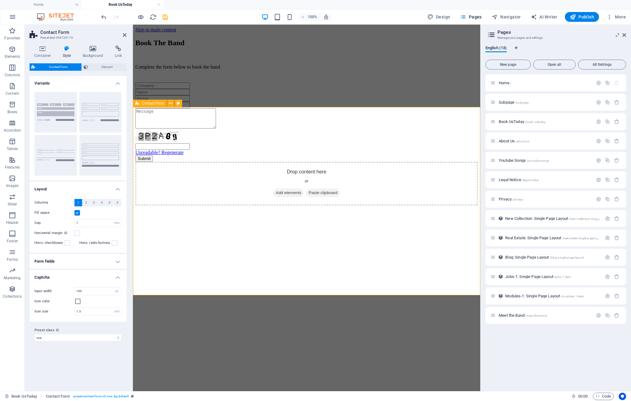
click at [149, 104] on span "Contact Form" at bounding box center [153, 104] width 22 height 4
click at [171, 103] on icon at bounding box center [170, 103] width 3 height 6
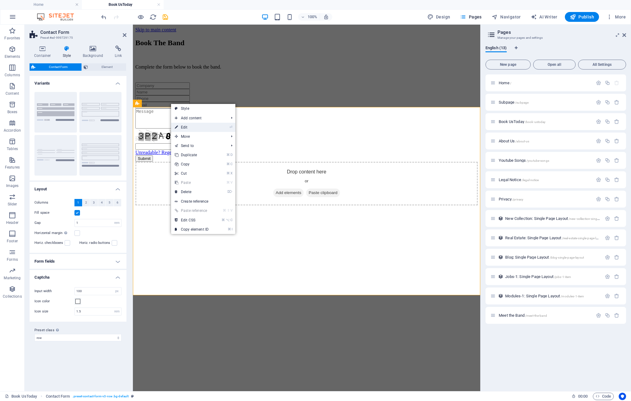
click at [187, 127] on link "⏎ Edit" at bounding box center [191, 127] width 41 height 9
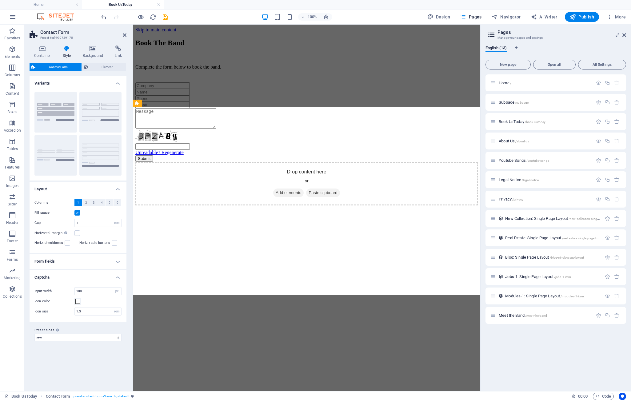
click at [66, 261] on h4 "Form fields" at bounding box center [78, 261] width 97 height 15
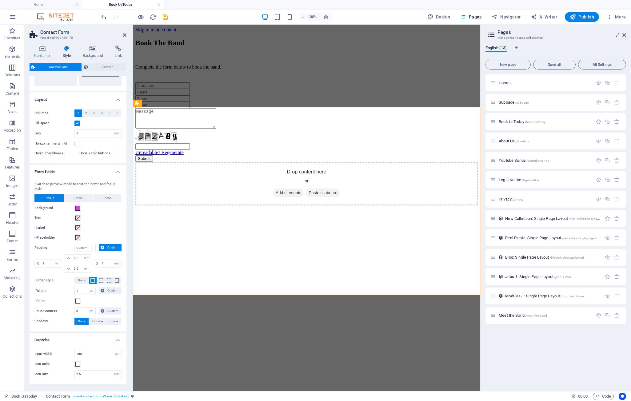
scroll to position [107, 0]
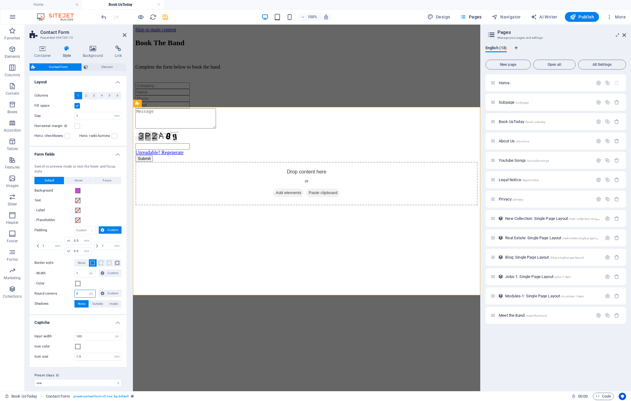
drag, startPoint x: 79, startPoint y: 288, endPoint x: 74, endPoint y: 288, distance: 5.2
click at [75, 290] on input "0" at bounding box center [85, 293] width 21 height 7
type input "10"
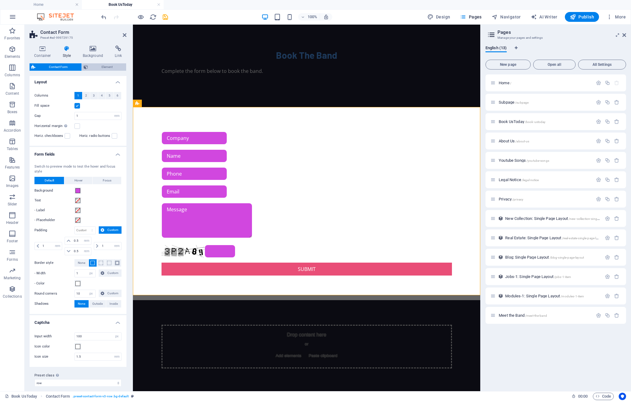
click at [106, 67] on span "Element" at bounding box center [107, 66] width 35 height 7
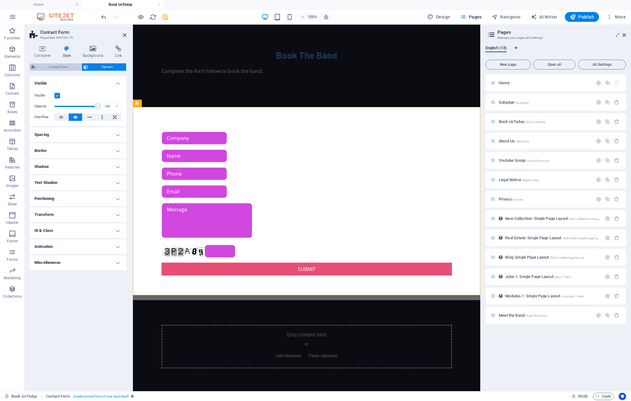
click at [54, 66] on span "Contact Form" at bounding box center [58, 66] width 42 height 7
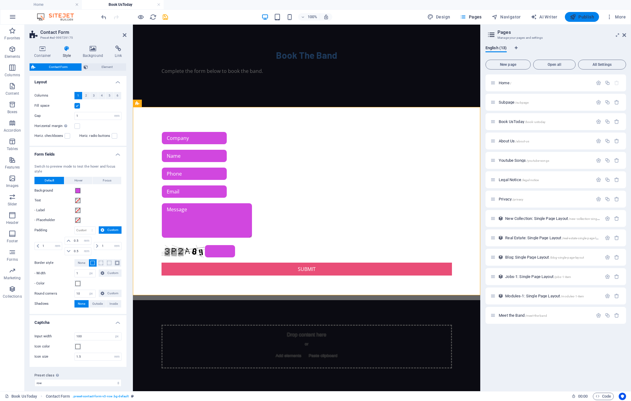
click at [580, 17] on span "Publish" at bounding box center [582, 17] width 24 height 6
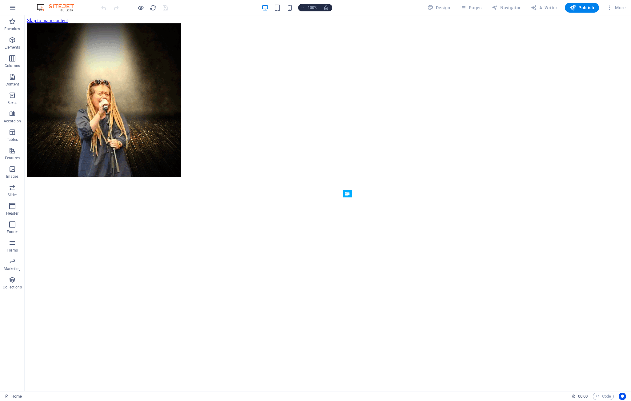
scroll to position [228, 0]
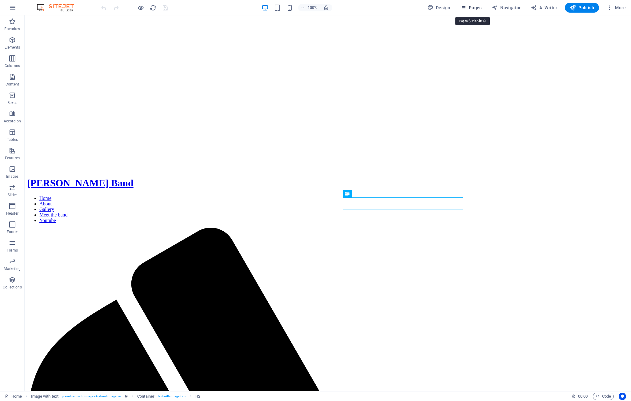
click at [476, 6] on span "Pages" at bounding box center [471, 8] width 22 height 6
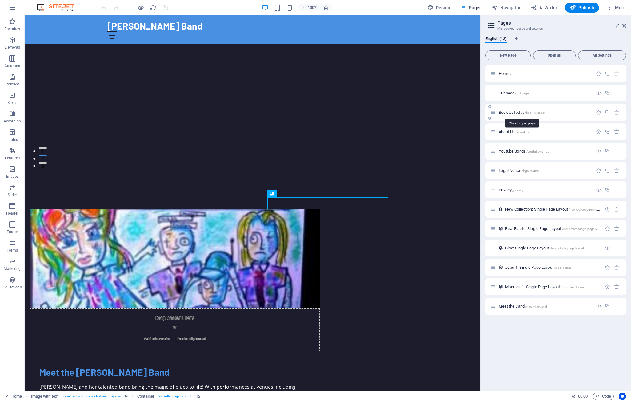
click at [512, 111] on span "Book UsToday /book-ustoday" at bounding box center [522, 112] width 47 height 5
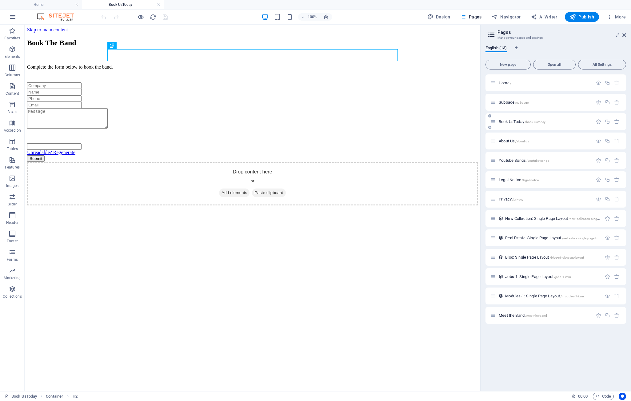
scroll to position [0, 0]
click at [274, 47] on div "Book The Band" at bounding box center [252, 43] width 451 height 8
click at [278, 47] on div "Book The Band" at bounding box center [252, 43] width 451 height 8
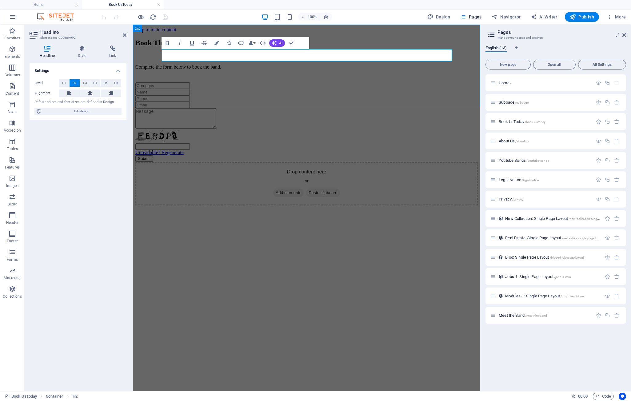
click at [276, 47] on h2 "Book The Band" at bounding box center [306, 43] width 343 height 8
drag, startPoint x: 276, startPoint y: 57, endPoint x: 335, endPoint y: 58, distance: 58.8
click at [335, 47] on h2 "Book The Band" at bounding box center [306, 43] width 343 height 8
click at [351, 47] on h2 "Book The Band" at bounding box center [306, 43] width 343 height 8
drag, startPoint x: 341, startPoint y: 55, endPoint x: 276, endPoint y: 54, distance: 64.3
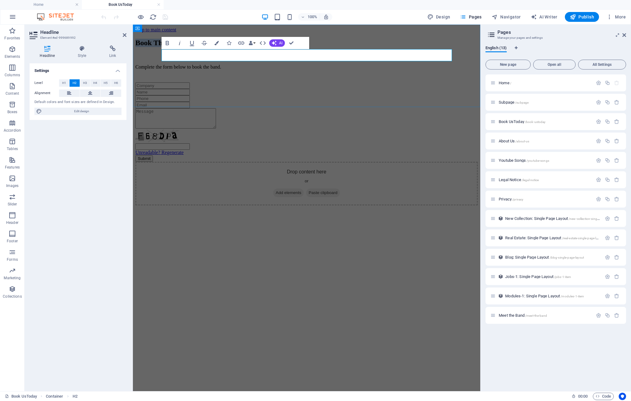
click at [276, 47] on h2 "Book The Band" at bounding box center [306, 43] width 343 height 8
click at [242, 42] on icon "button" at bounding box center [241, 43] width 6 height 3
click at [68, 82] on span "Page" at bounding box center [67, 82] width 10 height 7
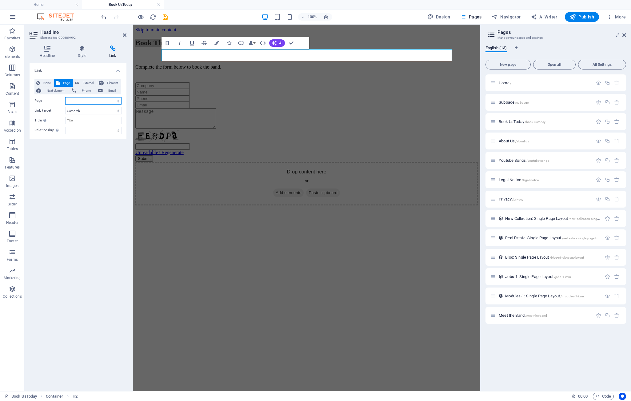
click at [65, 97] on select "Home Subpage Book UsToday About Us Youtube Songs Legal Notice Privacy Meet the …" at bounding box center [93, 100] width 56 height 7
select select "0"
click option "Home" at bounding box center [0, 0] width 0 height 0
click at [48, 81] on span "None" at bounding box center [47, 82] width 10 height 7
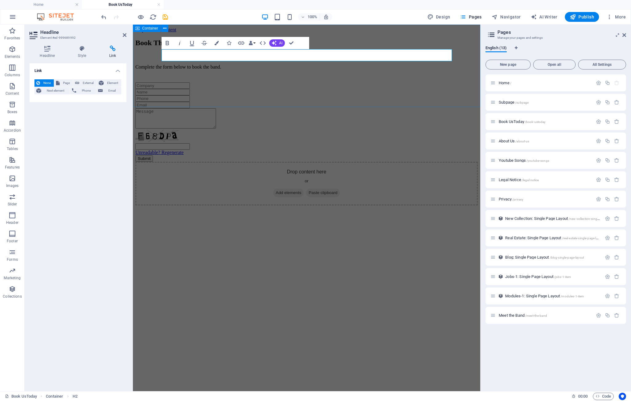
click at [367, 43] on div "Book The Band Complete the form below to book the band." at bounding box center [306, 61] width 343 height 44
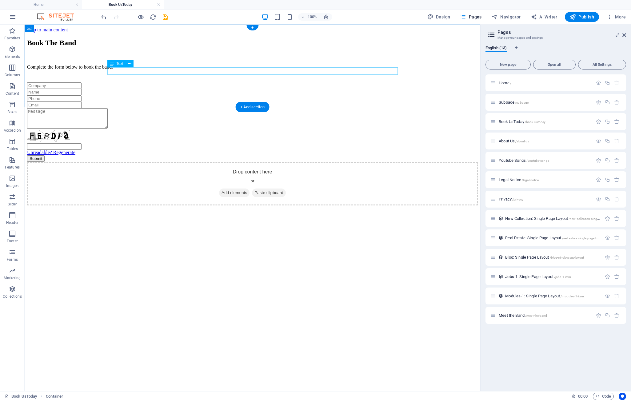
click at [197, 70] on div "Complete the form below to book the band." at bounding box center [252, 67] width 451 height 6
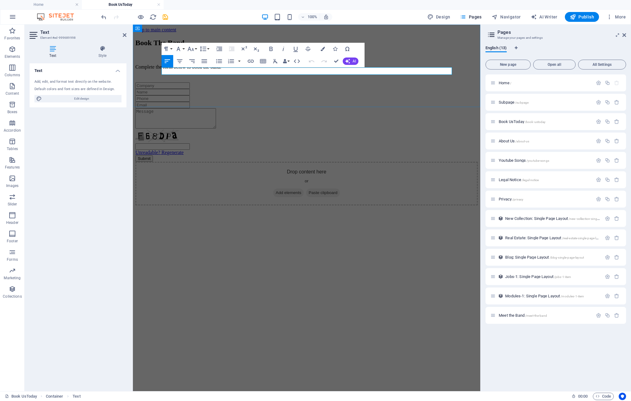
click at [264, 70] on p "Complete the form below to book the band." at bounding box center [306, 67] width 343 height 6
click at [264, 70] on p "Complete the form below to book the band. Back to Home Page" at bounding box center [306, 67] width 343 height 6
drag, startPoint x: 264, startPoint y: 70, endPoint x: 307, endPoint y: 71, distance: 43.4
click at [307, 70] on p "Complete the form below to book the band. Back to Home Page" at bounding box center [306, 67] width 343 height 6
click at [251, 61] on icon "button" at bounding box center [250, 61] width 7 height 7
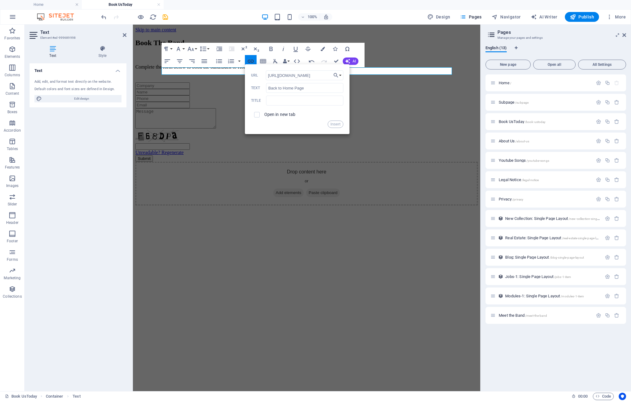
type input "[URL][DOMAIN_NAME]"
click at [334, 125] on button "Insert" at bounding box center [336, 124] width 16 height 7
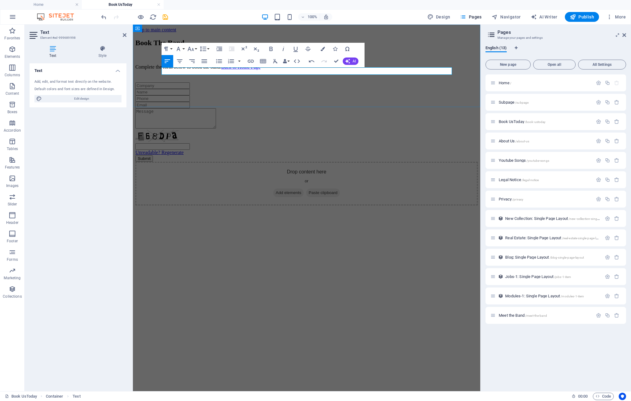
click at [332, 70] on p "Complete the form below to book the band. Back to Home Page" at bounding box center [306, 67] width 343 height 6
drag, startPoint x: 264, startPoint y: 71, endPoint x: 307, endPoint y: 71, distance: 43.1
click at [261, 70] on link "Back to Home Page" at bounding box center [240, 66] width 39 height 5
click at [323, 49] on icon "button" at bounding box center [323, 49] width 4 height 4
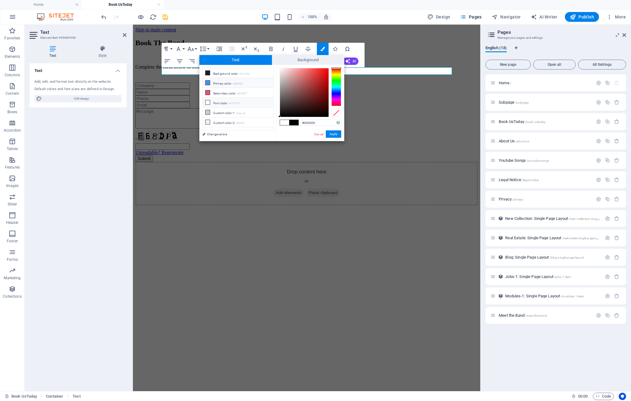
click at [217, 82] on li "Primary color #4A90E2" at bounding box center [238, 83] width 71 height 10
click at [214, 102] on li "Font color #FFFFFF" at bounding box center [238, 103] width 71 height 10
type input "#ffffff"
click at [332, 134] on button "Apply" at bounding box center [333, 134] width 15 height 7
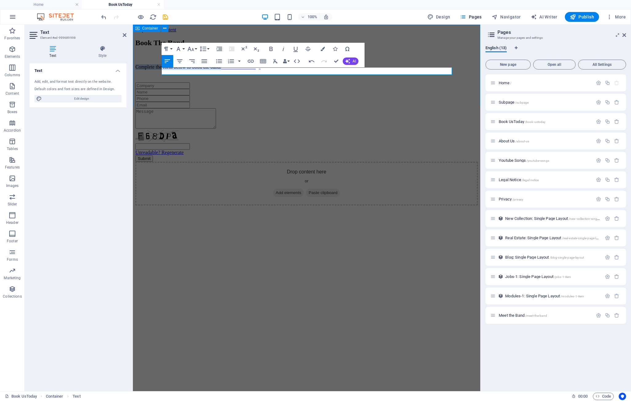
click at [345, 83] on div "Book The Band Complete the form below to book the band. Back to Home Page" at bounding box center [306, 61] width 343 height 44
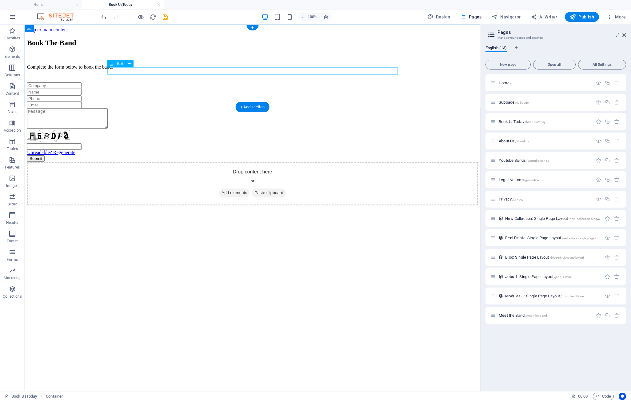
click at [216, 70] on div "Complete the form below to book the band. Back to Home Page" at bounding box center [252, 67] width 451 height 6
click at [210, 70] on div "Complete the form below to book the band. Back to Home Page" at bounding box center [252, 67] width 451 height 6
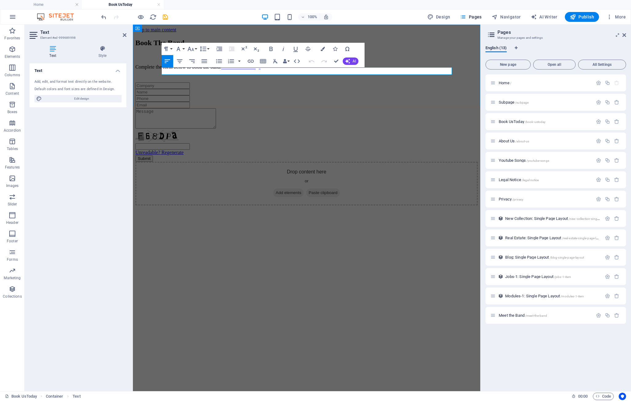
click at [261, 70] on span "Back to Home Page" at bounding box center [240, 66] width 39 height 5
click at [166, 16] on icon "save" at bounding box center [165, 17] width 7 height 7
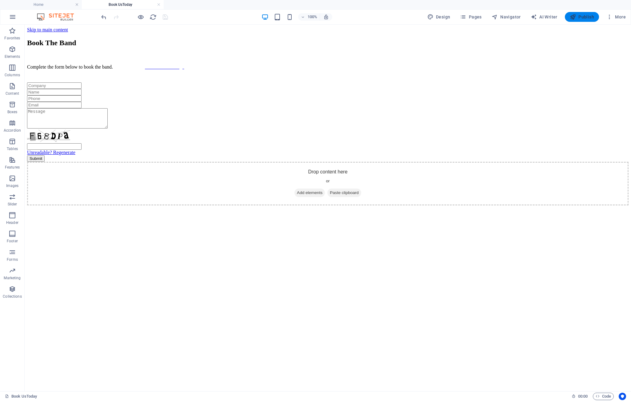
click at [587, 17] on span "Publish" at bounding box center [582, 17] width 24 height 6
